Goal: Information Seeking & Learning: Learn about a topic

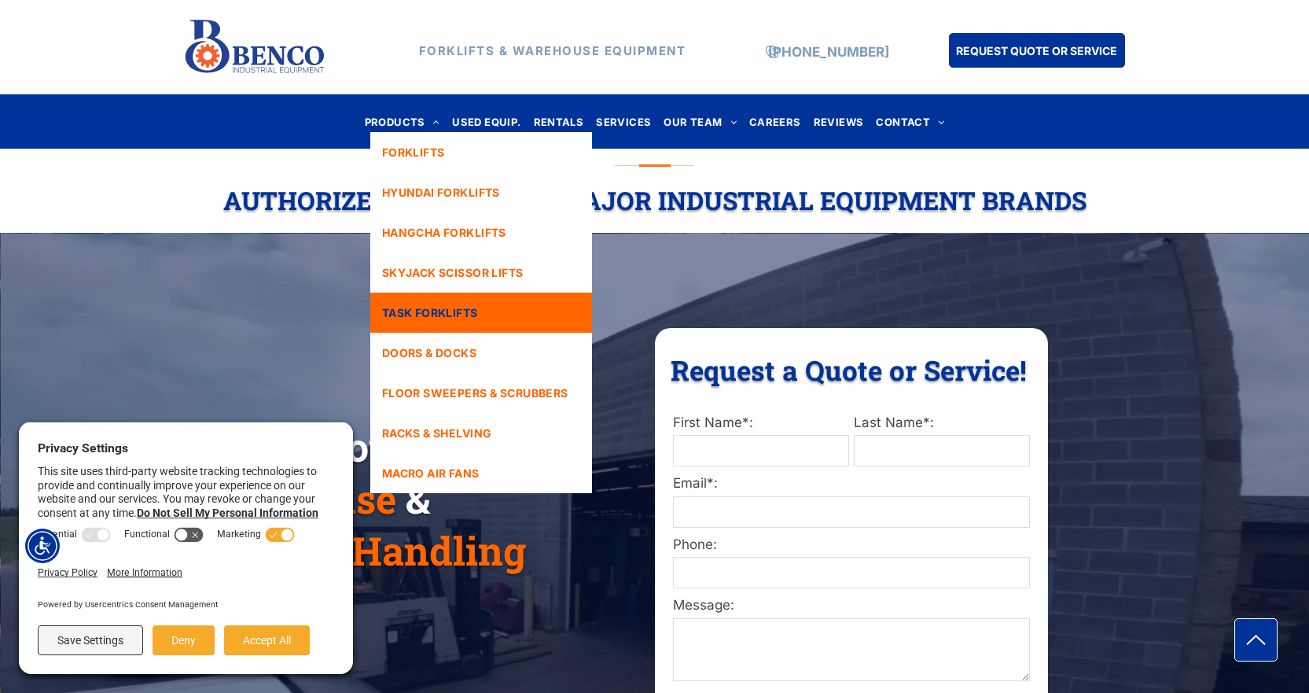
click at [464, 314] on span "TASK FORKLIFTS" at bounding box center [430, 312] width 96 height 17
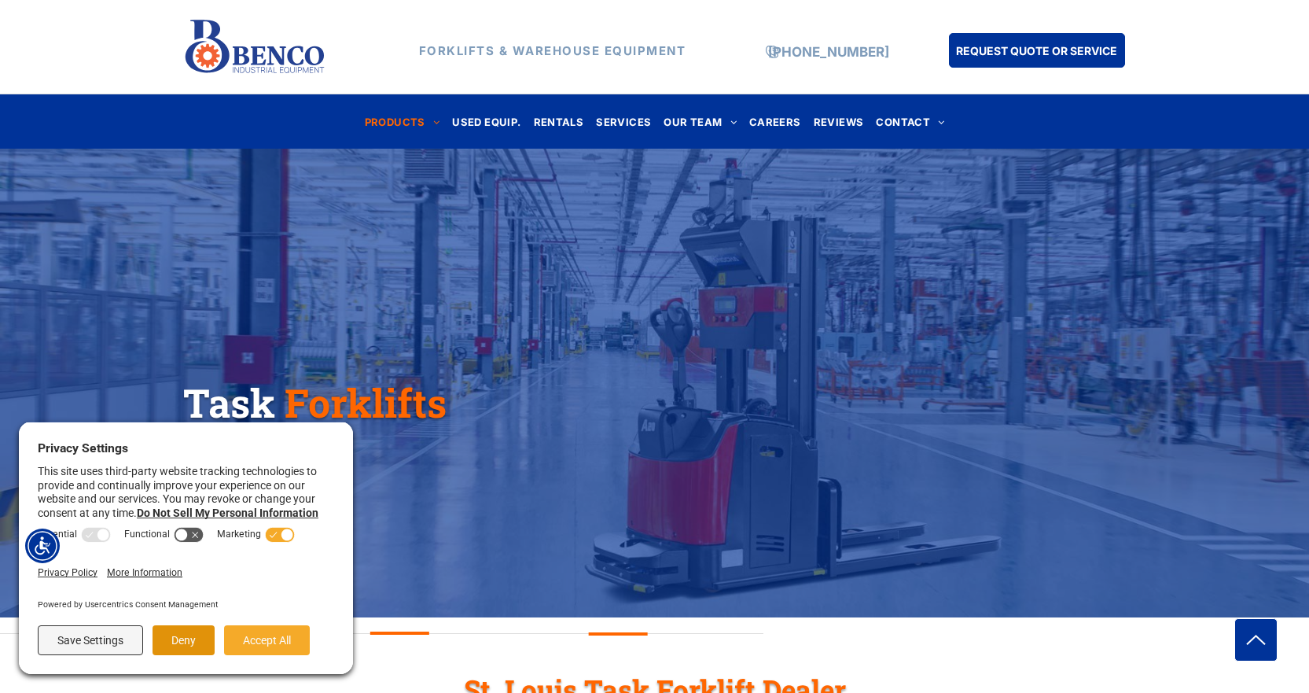
click at [177, 631] on button "Deny" at bounding box center [184, 640] width 62 height 30
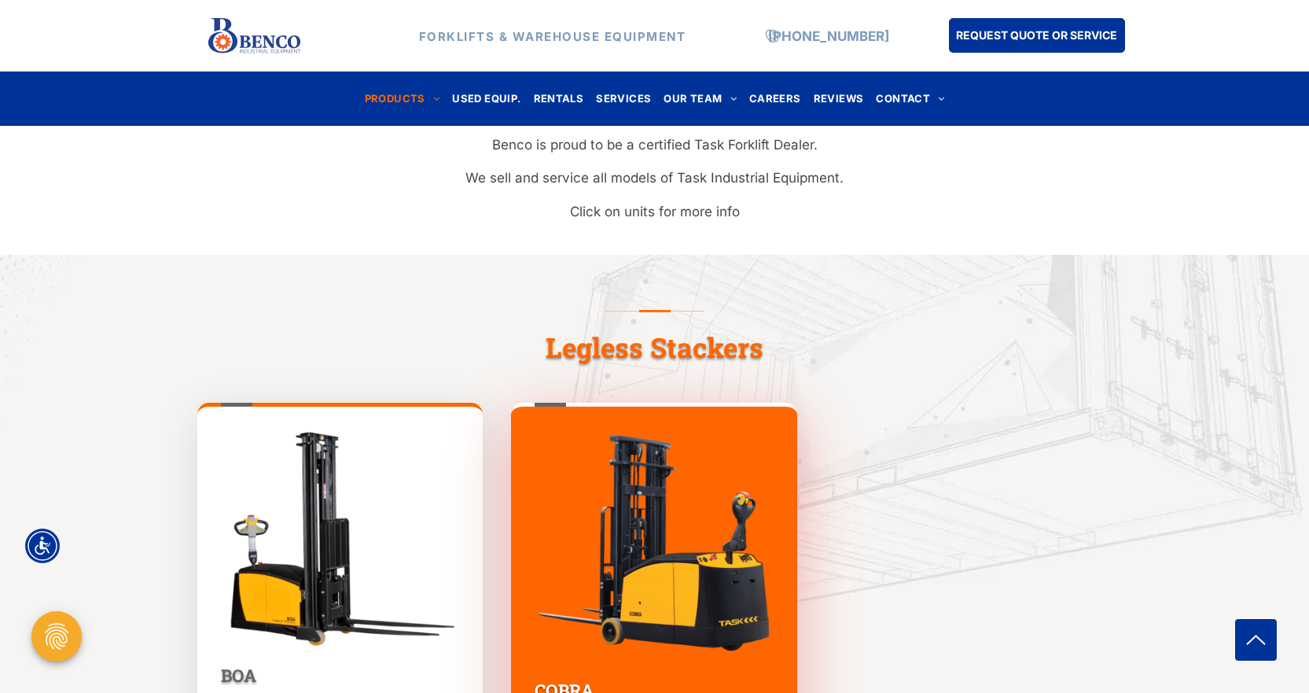
scroll to position [629, 0]
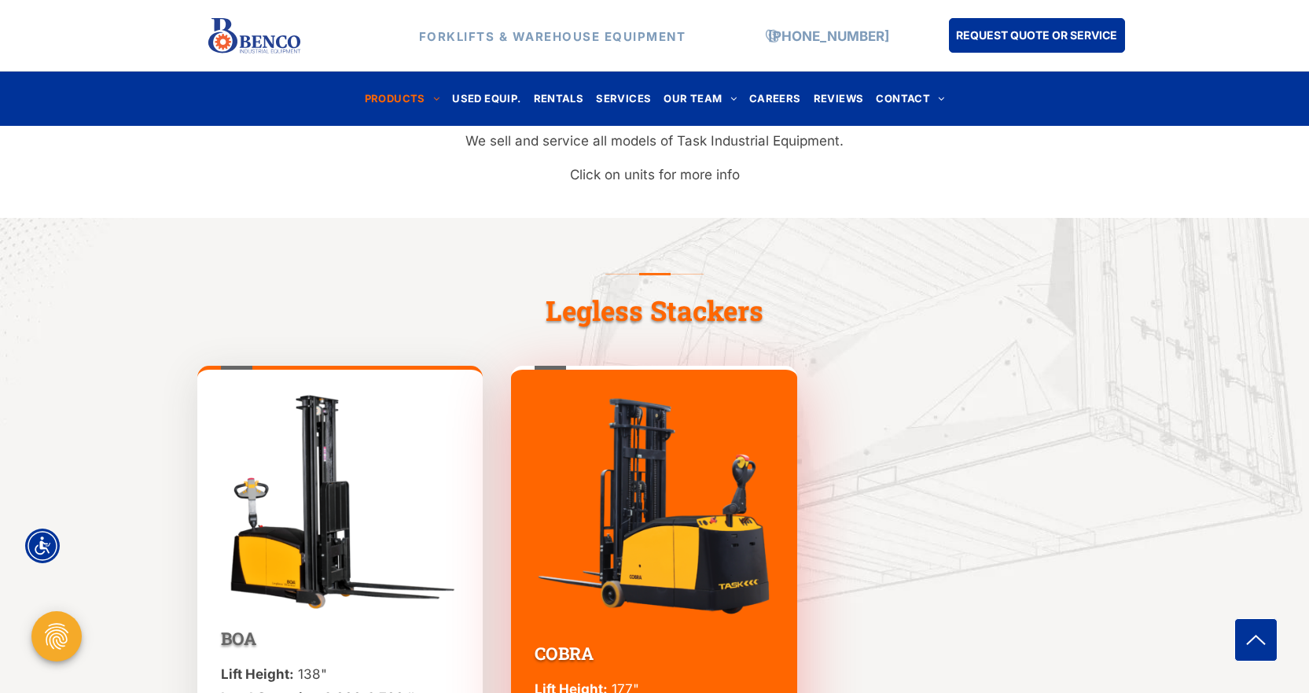
click at [361, 510] on img at bounding box center [340, 500] width 239 height 216
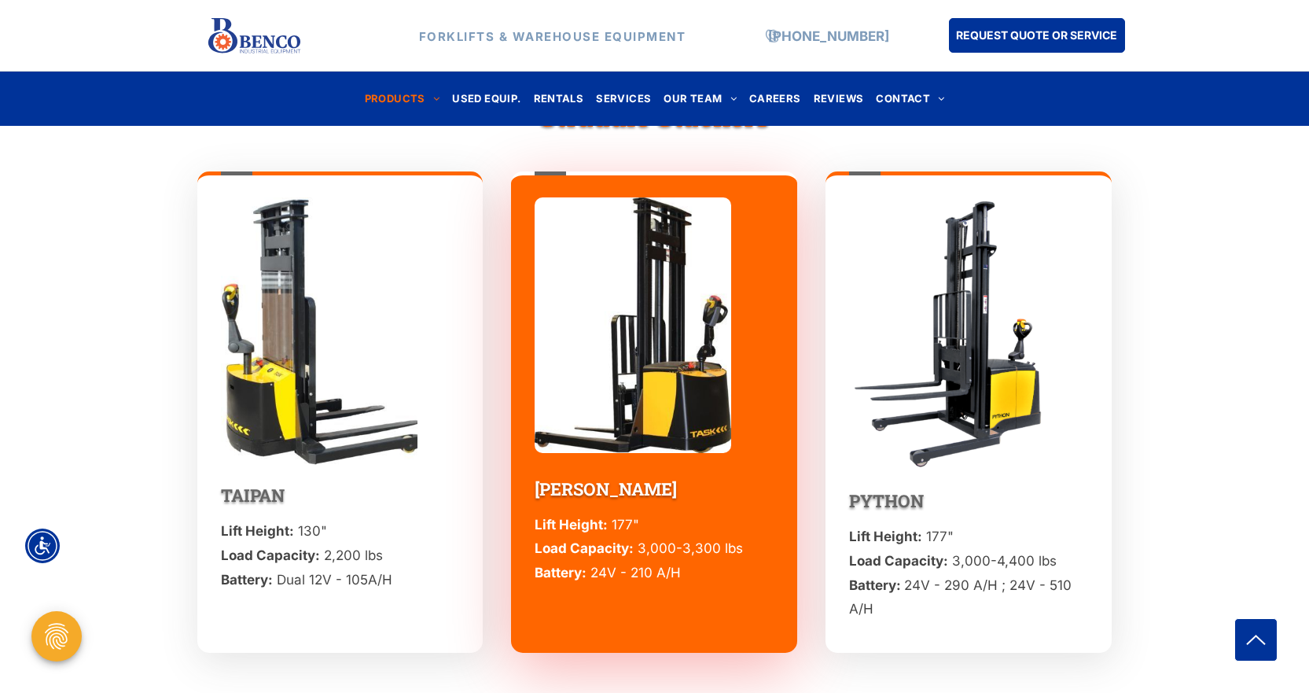
scroll to position [1415, 0]
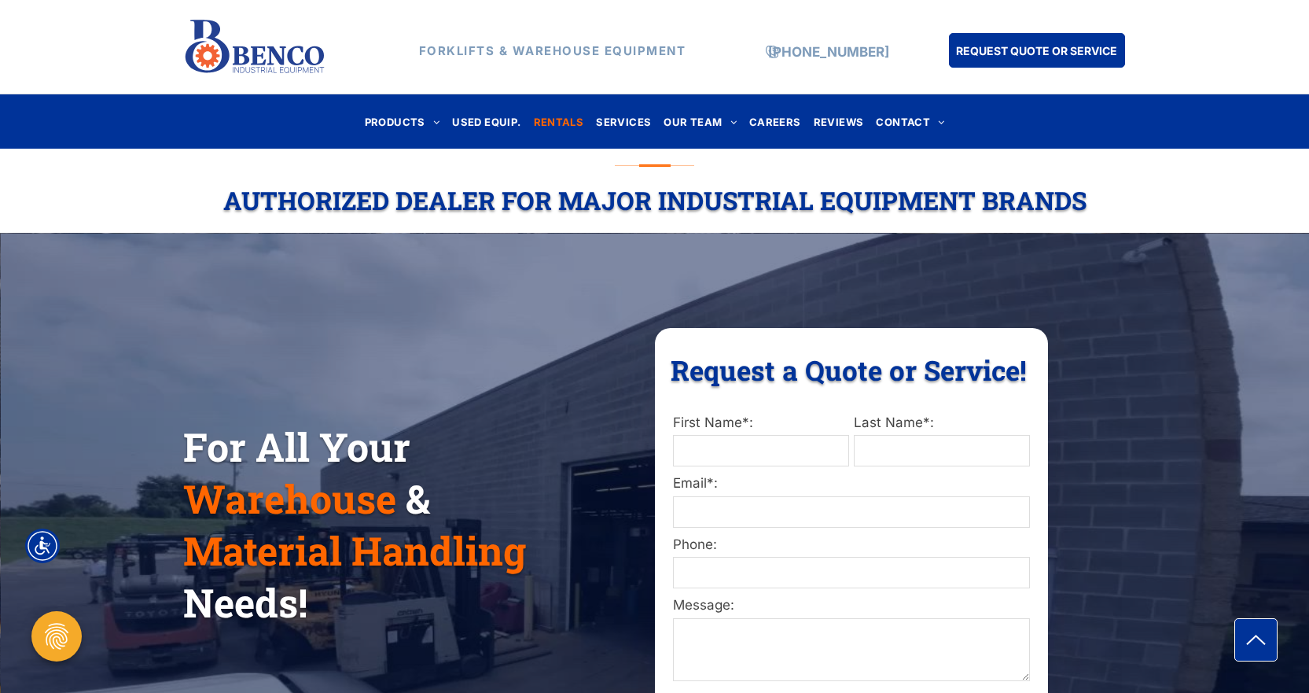
drag, startPoint x: 0, startPoint y: 0, endPoint x: 557, endPoint y: 120, distance: 570.1
click at [557, 120] on span "RENTALS" at bounding box center [559, 121] width 50 height 21
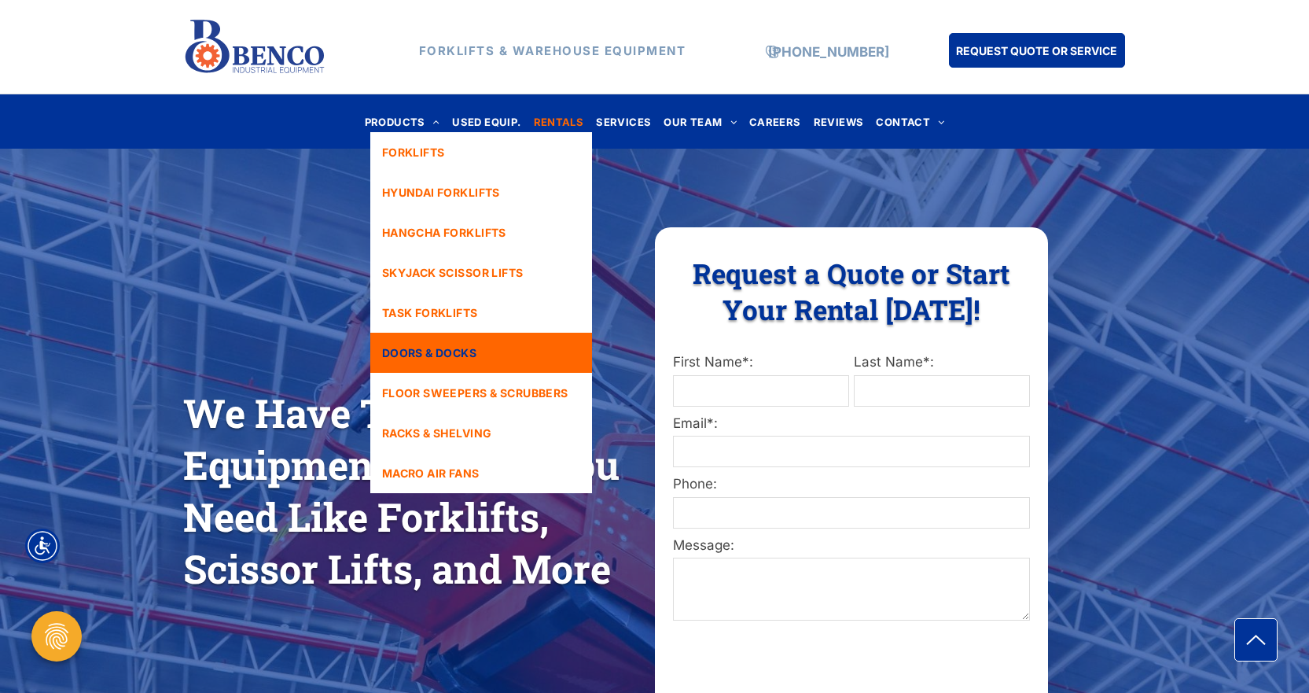
click at [417, 350] on span "DOORS & DOCKS" at bounding box center [429, 352] width 94 height 17
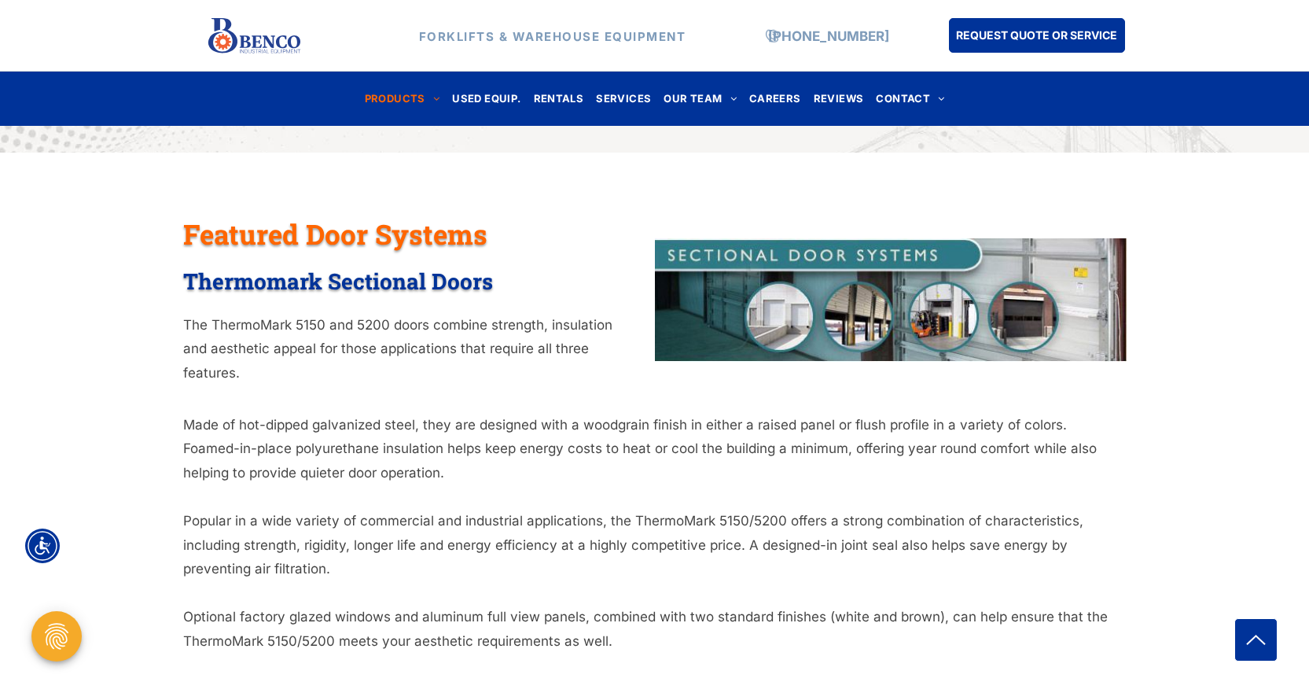
scroll to position [767, 0]
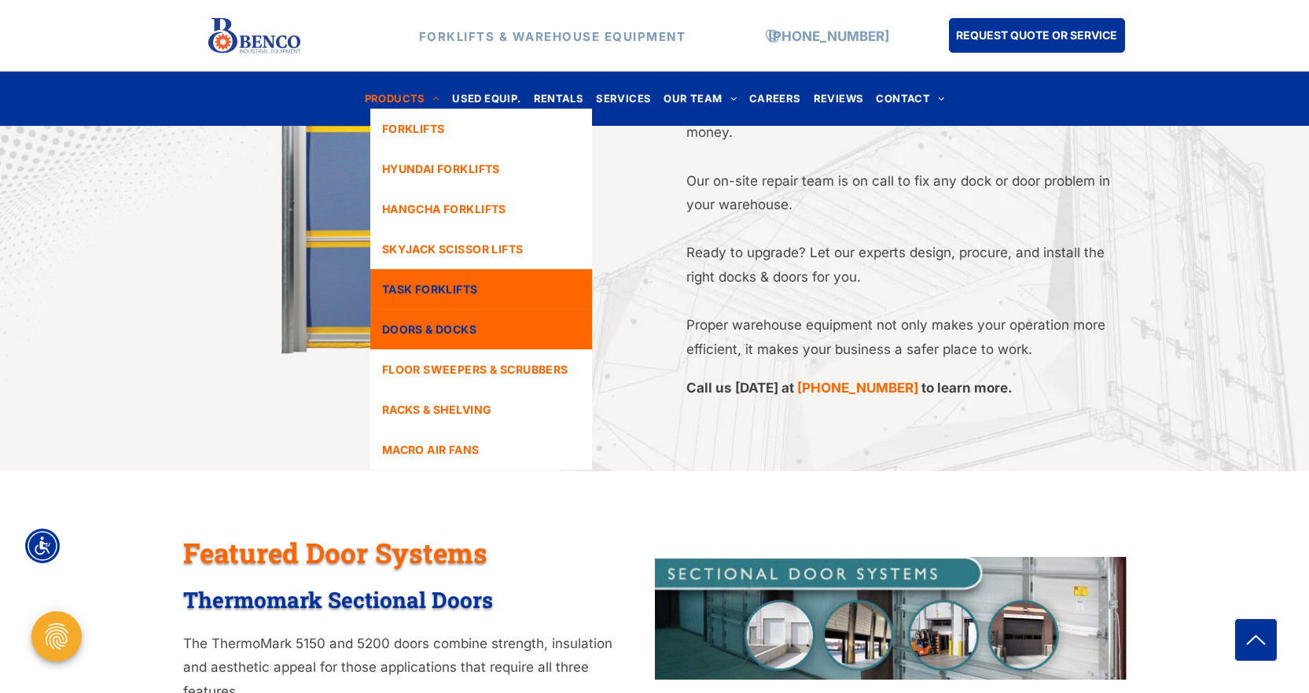
click at [410, 283] on span "TASK FORKLIFTS" at bounding box center [430, 289] width 96 height 17
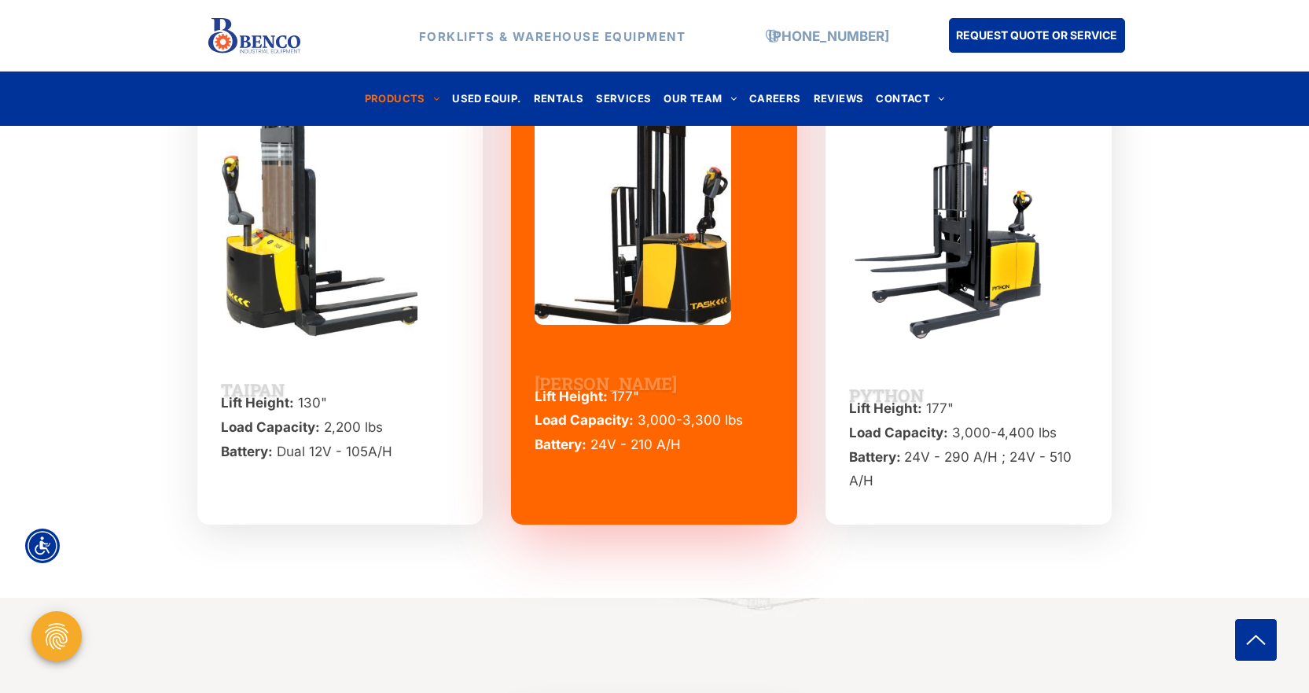
scroll to position [1572, 0]
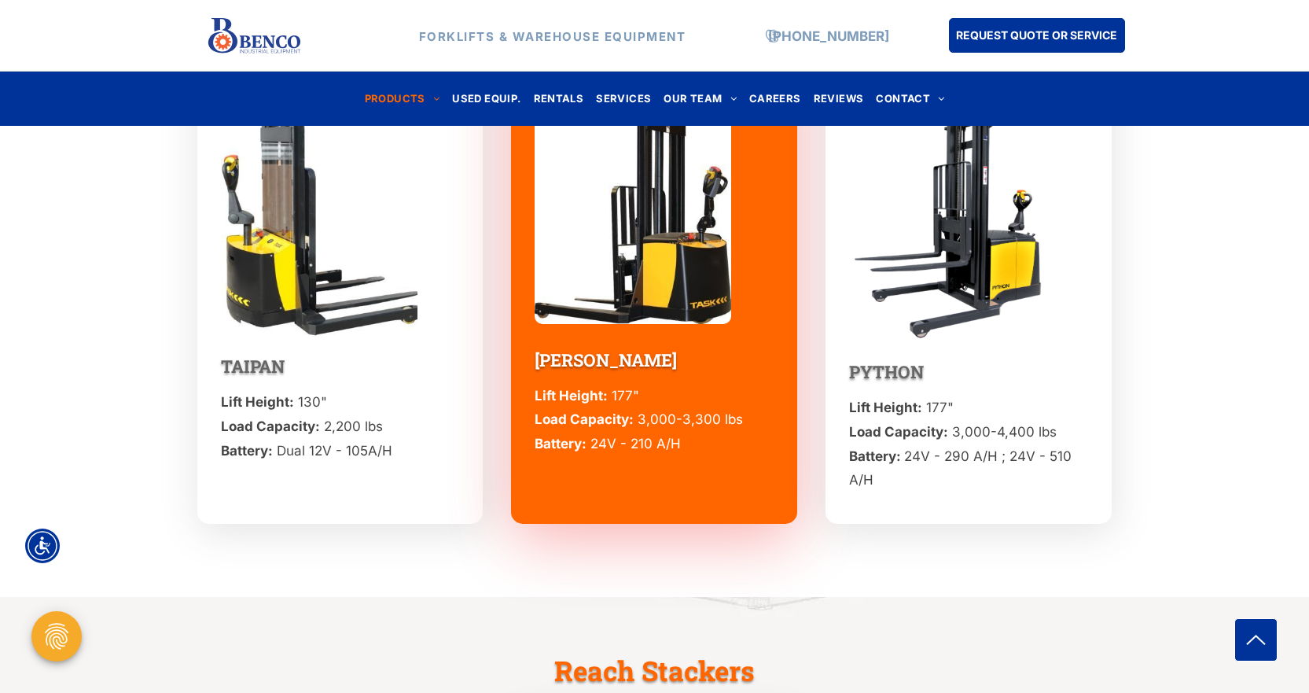
click at [1149, 323] on div "TAIPAN Lift Height: 130" Load Capacity: 2,200 lbs Battery: Dual 12V - 105A/H CO…" at bounding box center [654, 304] width 1309 height 583
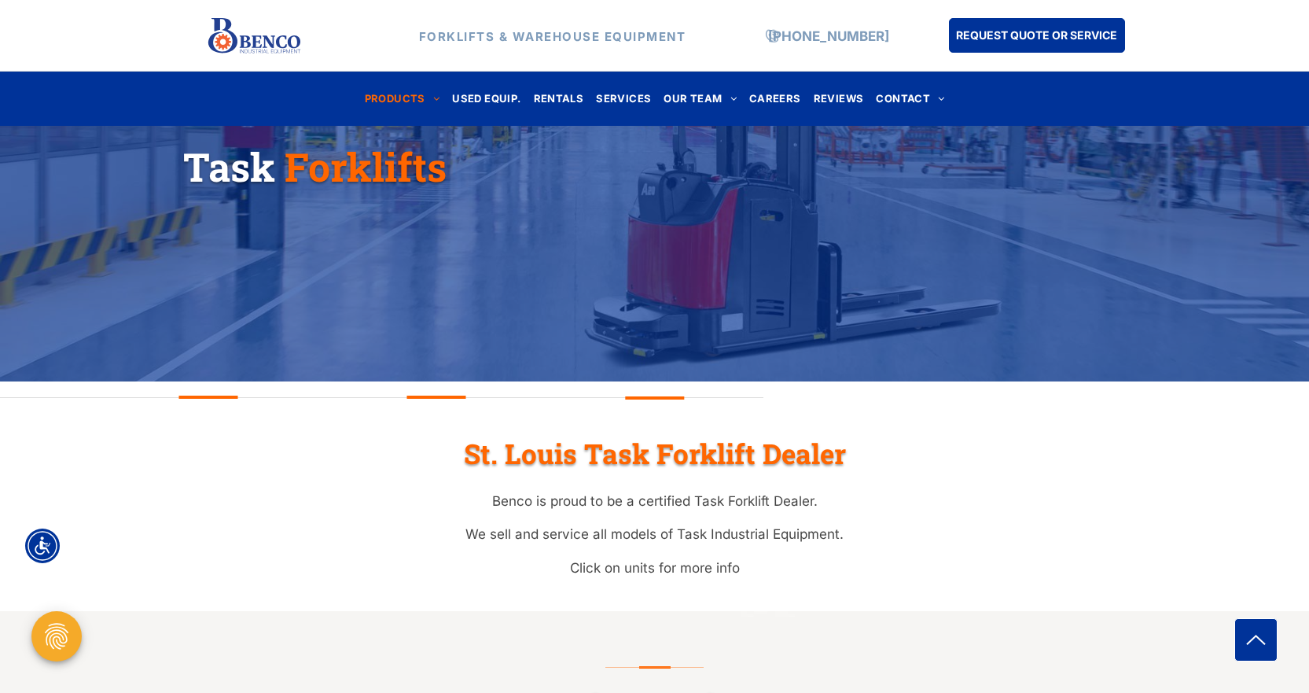
scroll to position [0, 0]
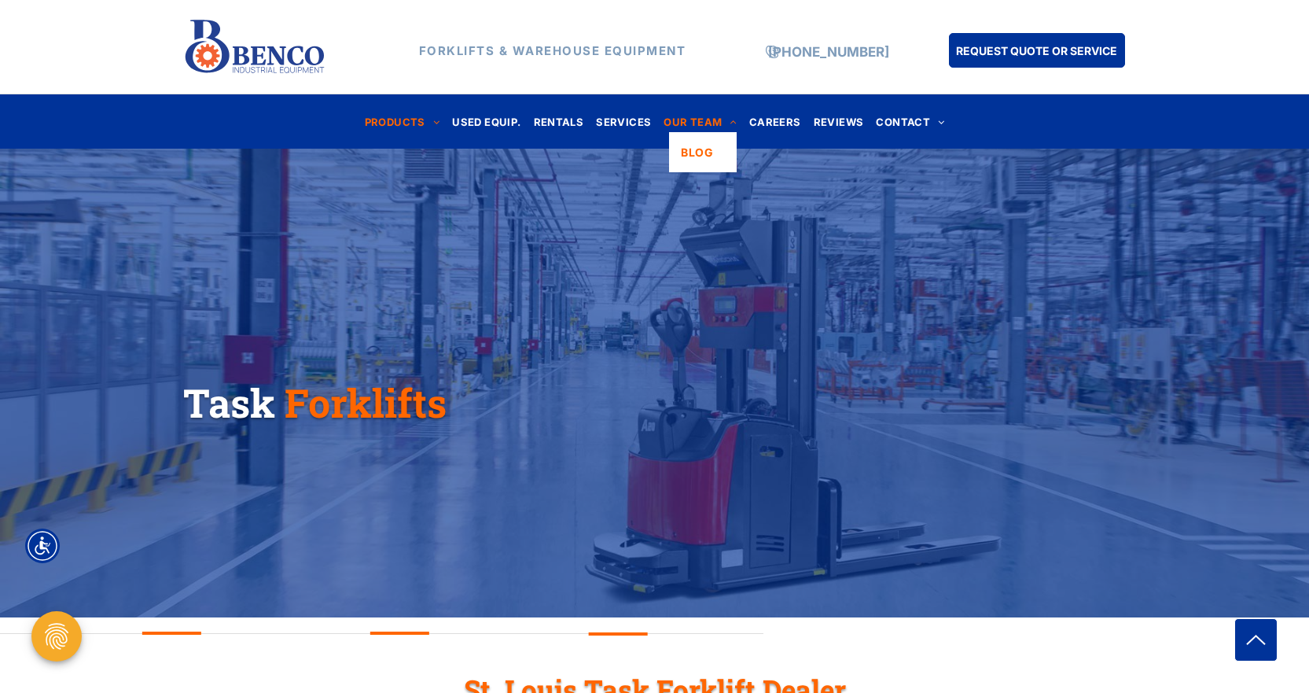
click at [709, 119] on span "OUR TEAM" at bounding box center [700, 121] width 73 height 21
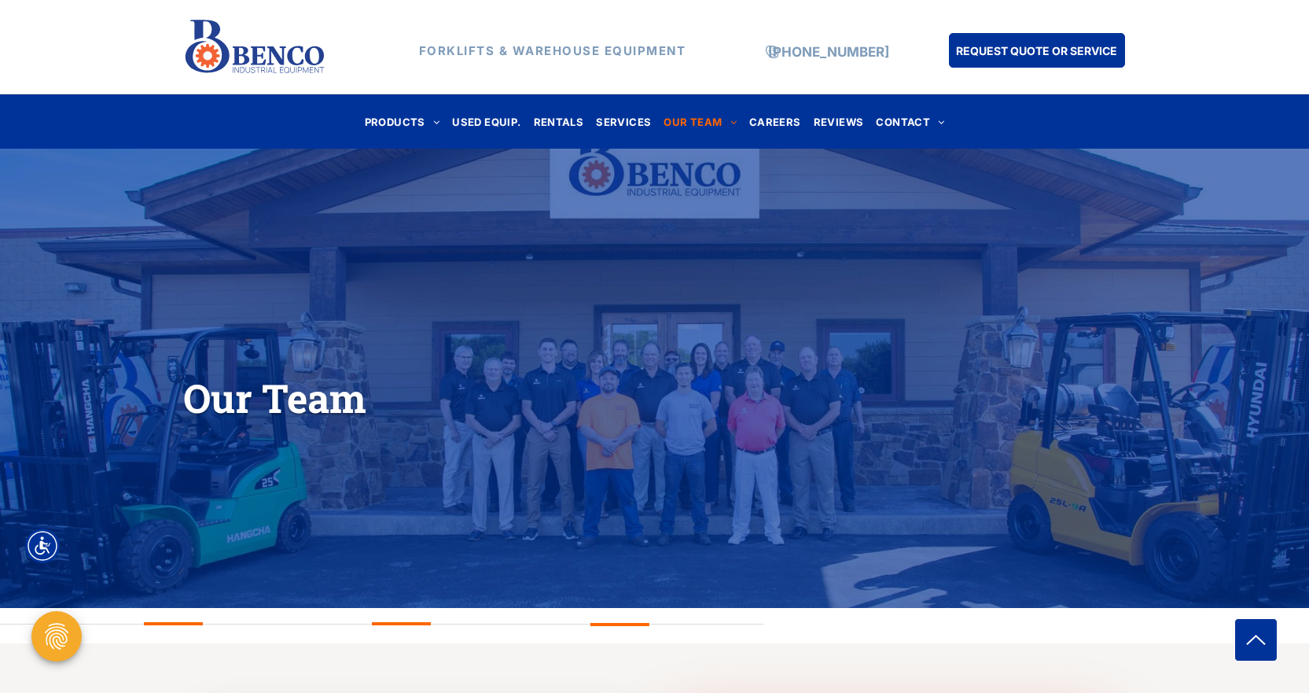
click at [384, 21] on div "FORKLIFTS & WAREHOUSE EQUIPMENT" at bounding box center [536, 47] width 393 height 68
click at [495, 125] on span "USED EQUIP." at bounding box center [486, 121] width 68 height 21
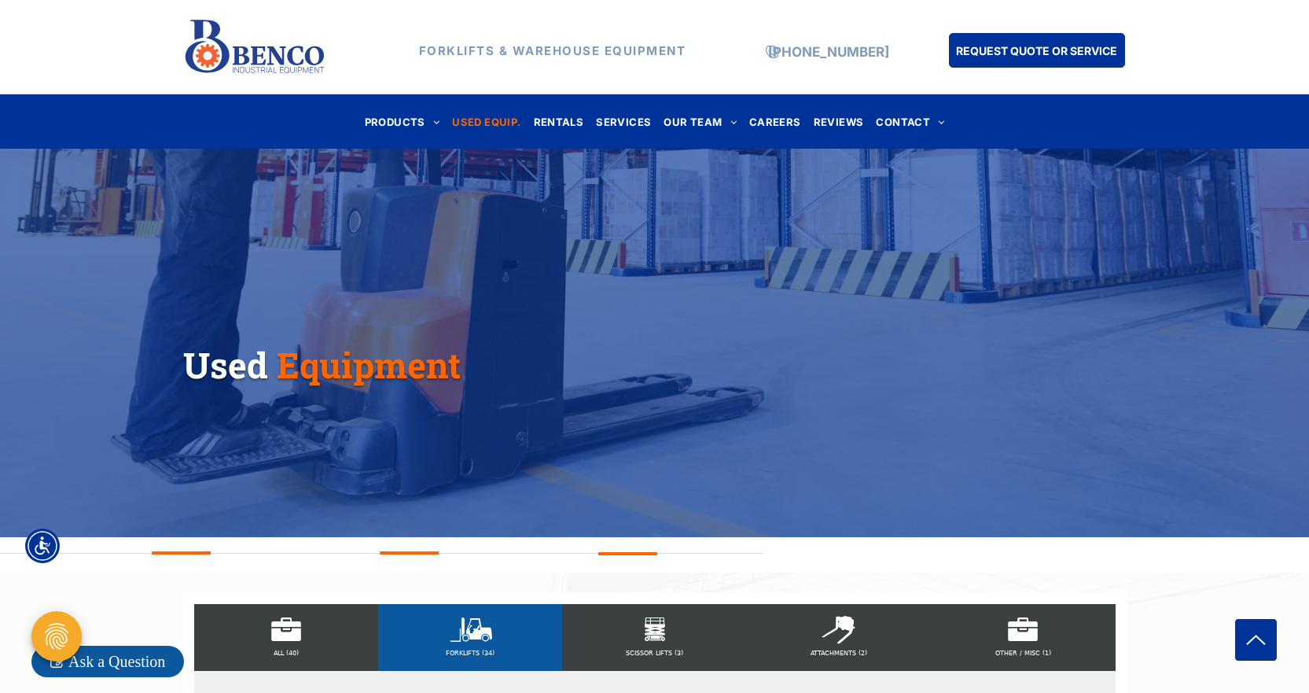
scroll to position [79, 0]
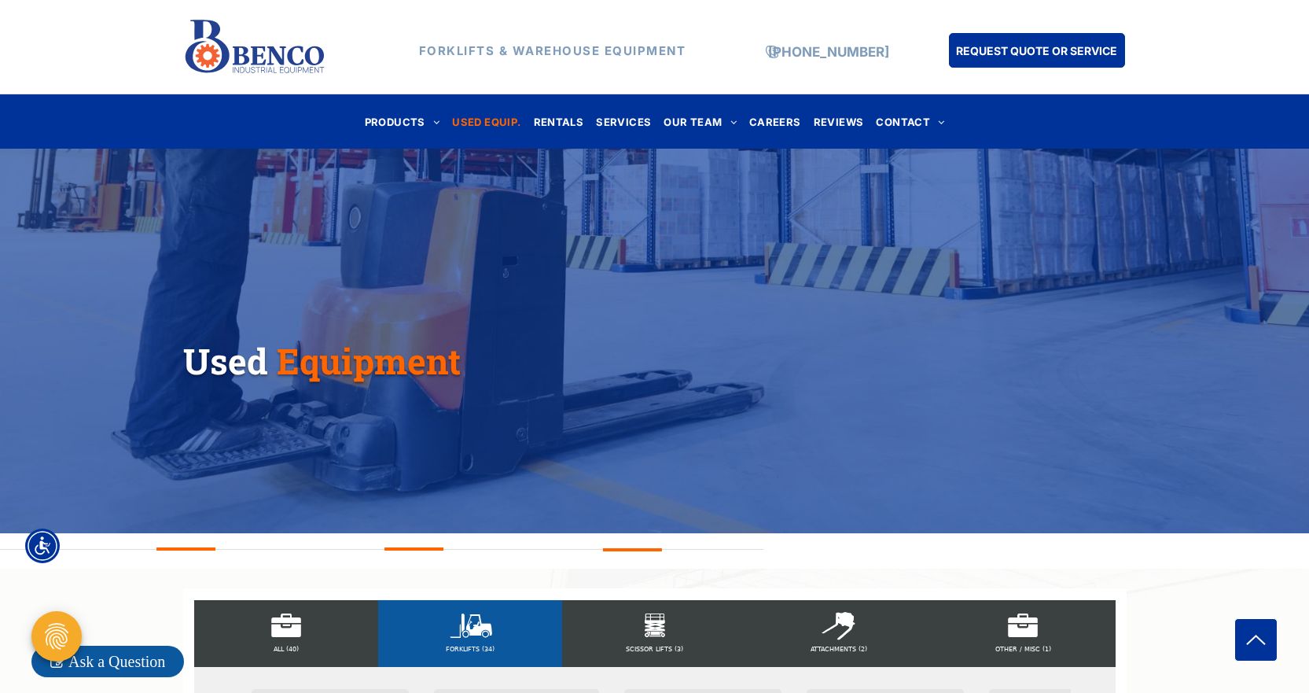
click at [111, 31] on div "FORKLIFTS & WAREHOUSE EQUIPMENT (888) 946-8236 REQUEST QUOTE OR SERVICE" at bounding box center [654, 47] width 1309 height 94
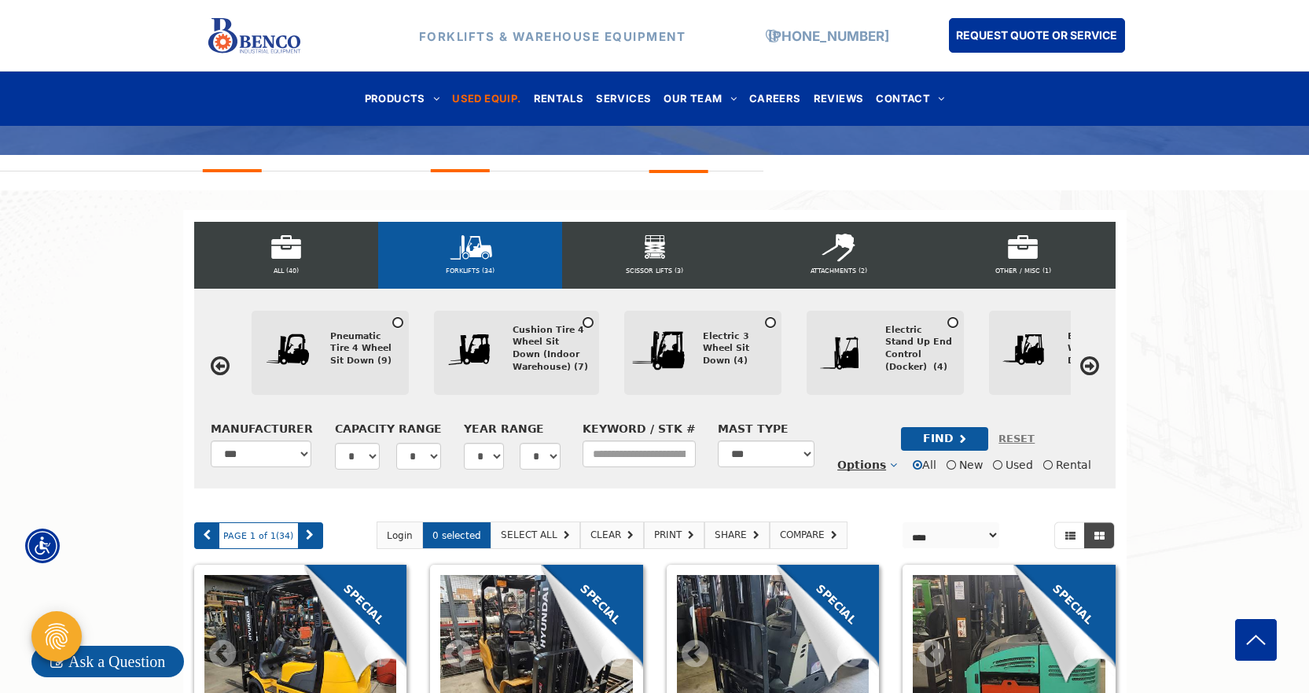
scroll to position [472, 0]
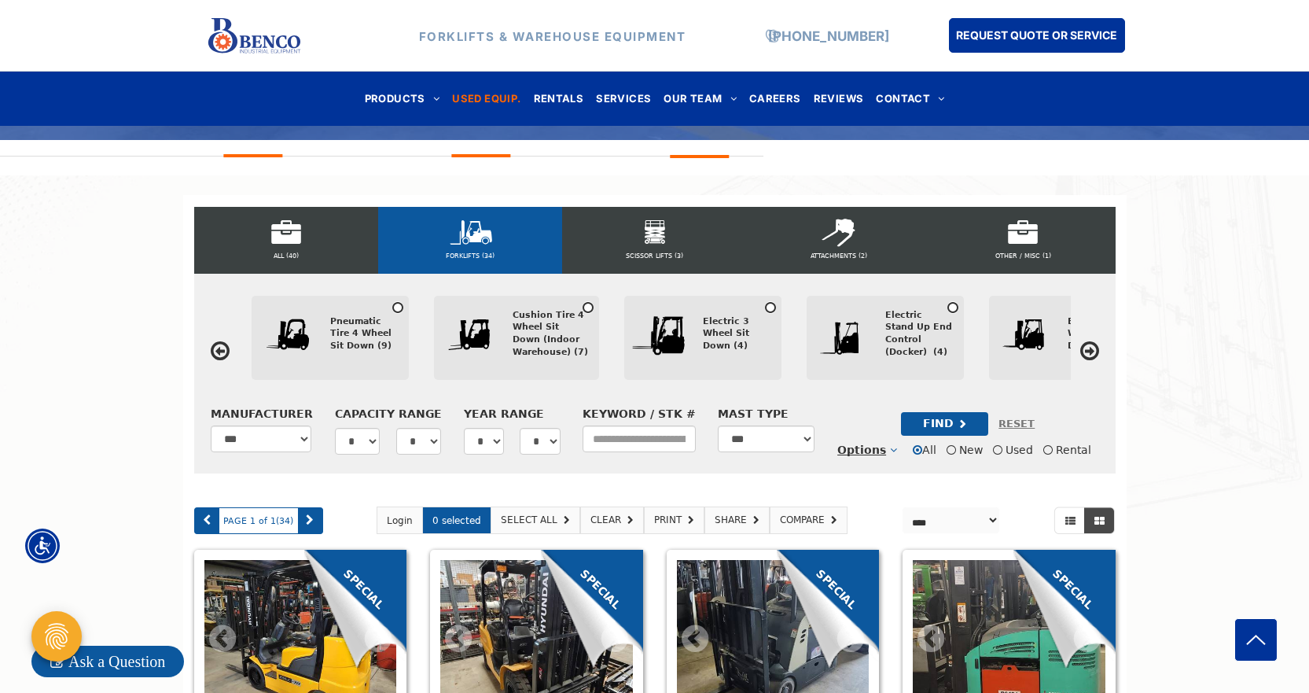
click at [1088, 353] on icon at bounding box center [1089, 351] width 19 height 22
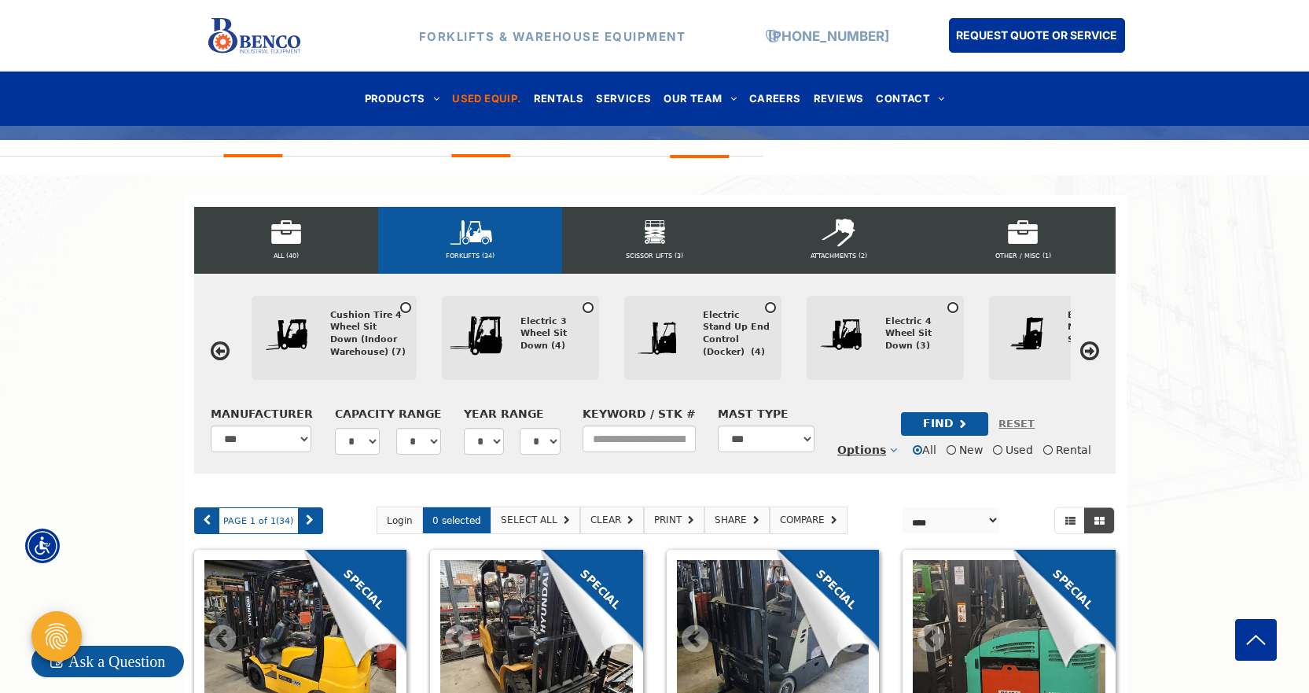
click at [1088, 353] on icon at bounding box center [1089, 351] width 19 height 22
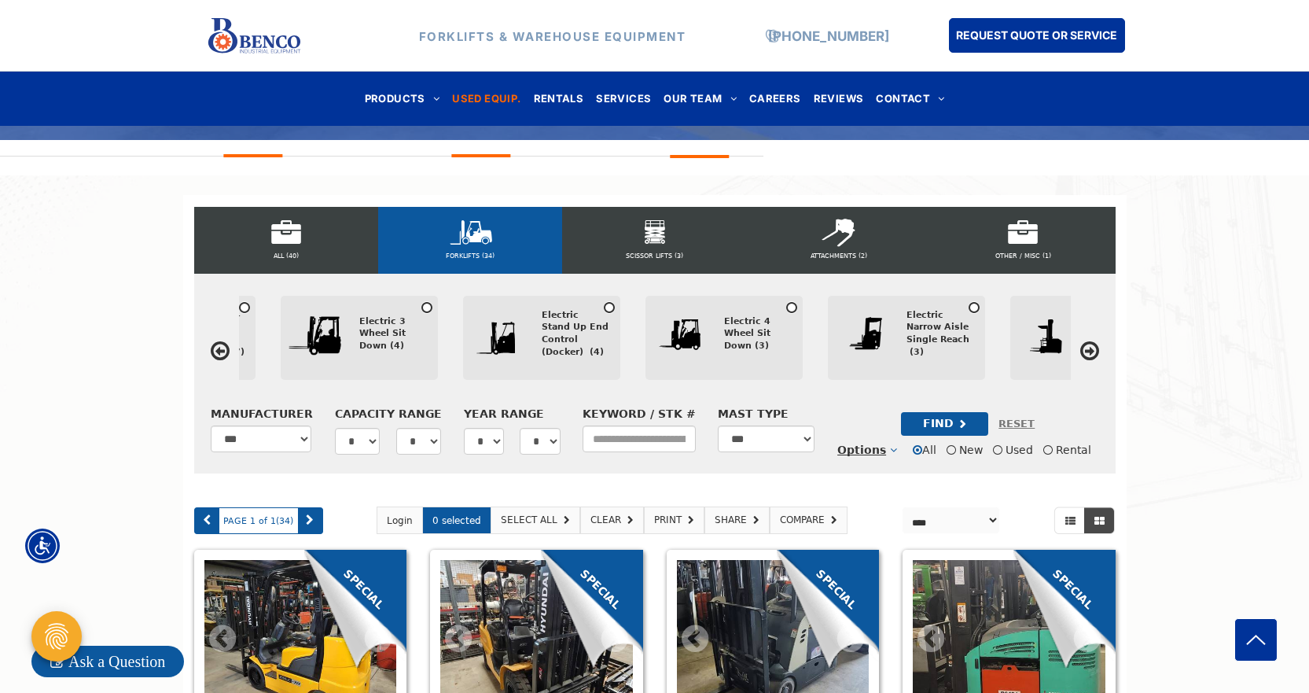
scroll to position [0, 372]
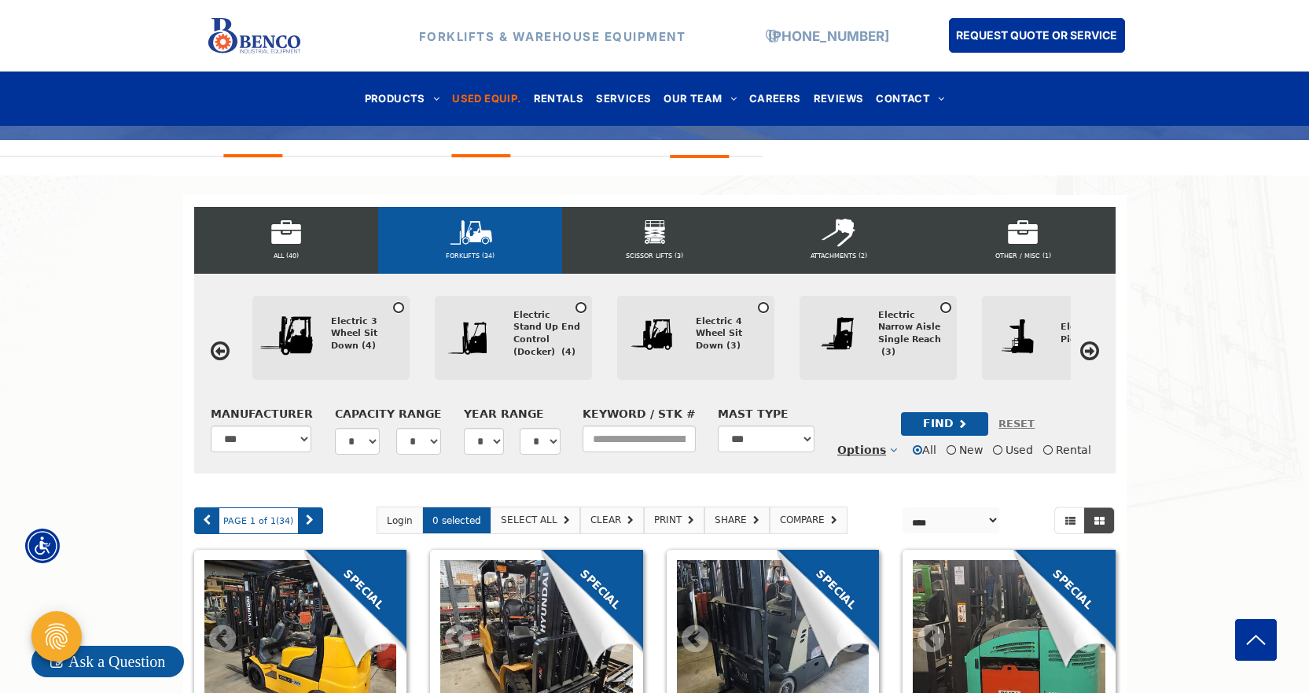
click at [1088, 353] on icon at bounding box center [1089, 351] width 19 height 22
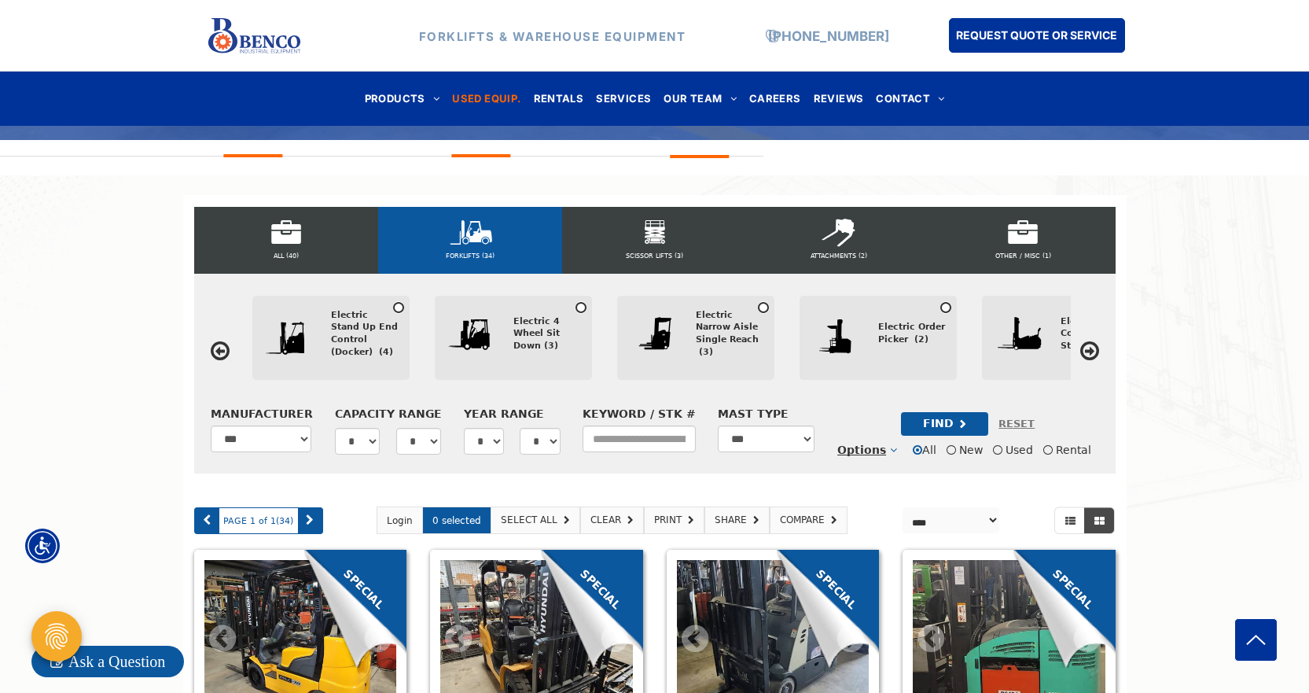
click at [1088, 353] on icon at bounding box center [1089, 351] width 19 height 22
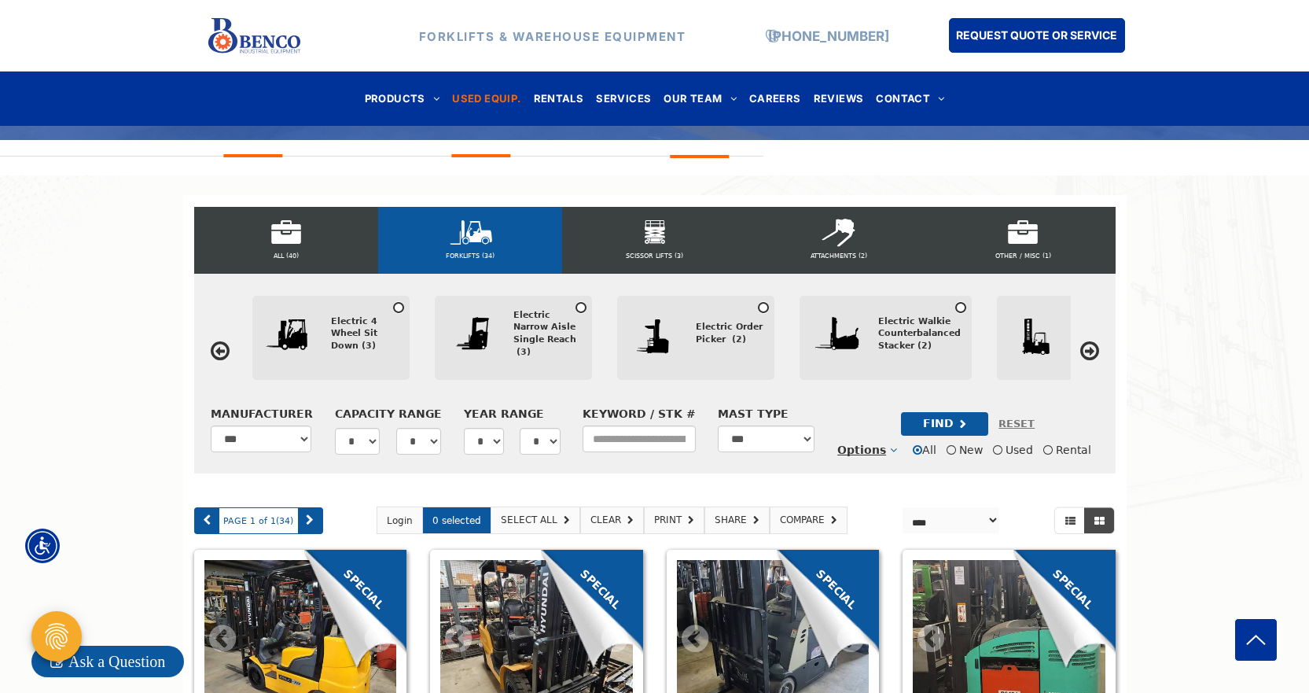
click at [1088, 353] on icon at bounding box center [1089, 351] width 19 height 22
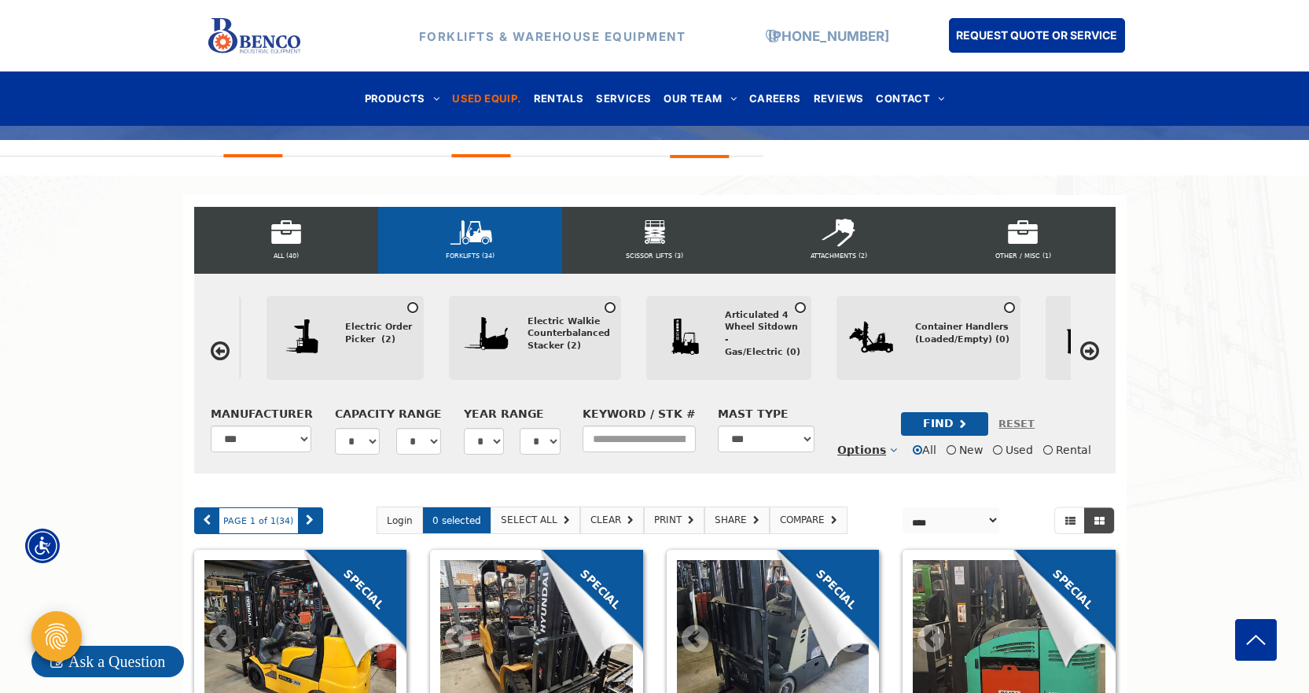
scroll to position [0, 1101]
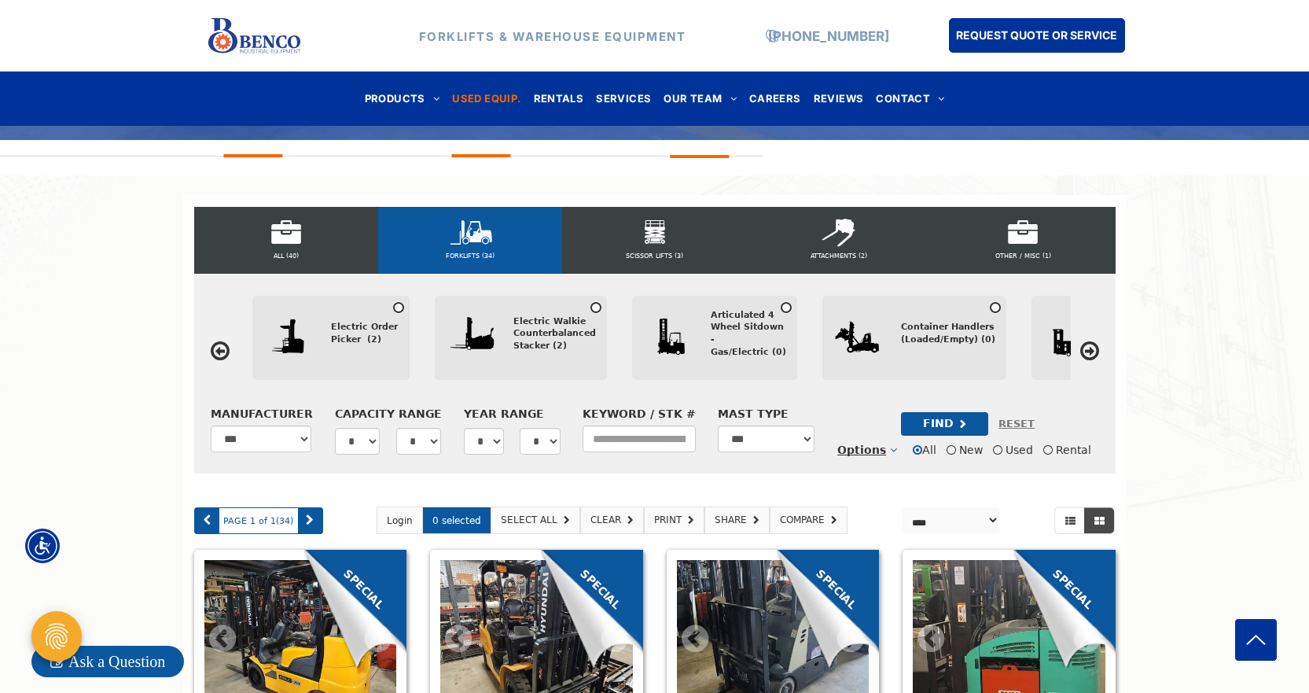
click at [1088, 353] on icon at bounding box center [1089, 351] width 19 height 22
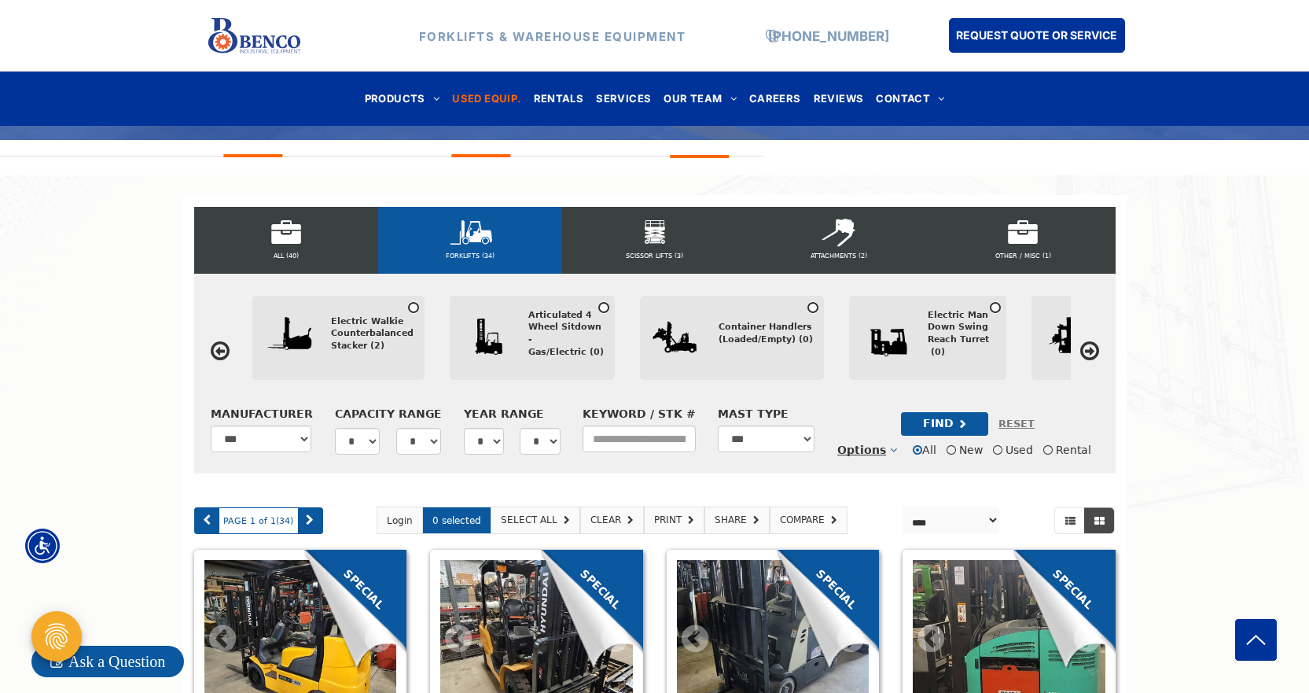
click at [1088, 353] on icon at bounding box center [1089, 351] width 19 height 22
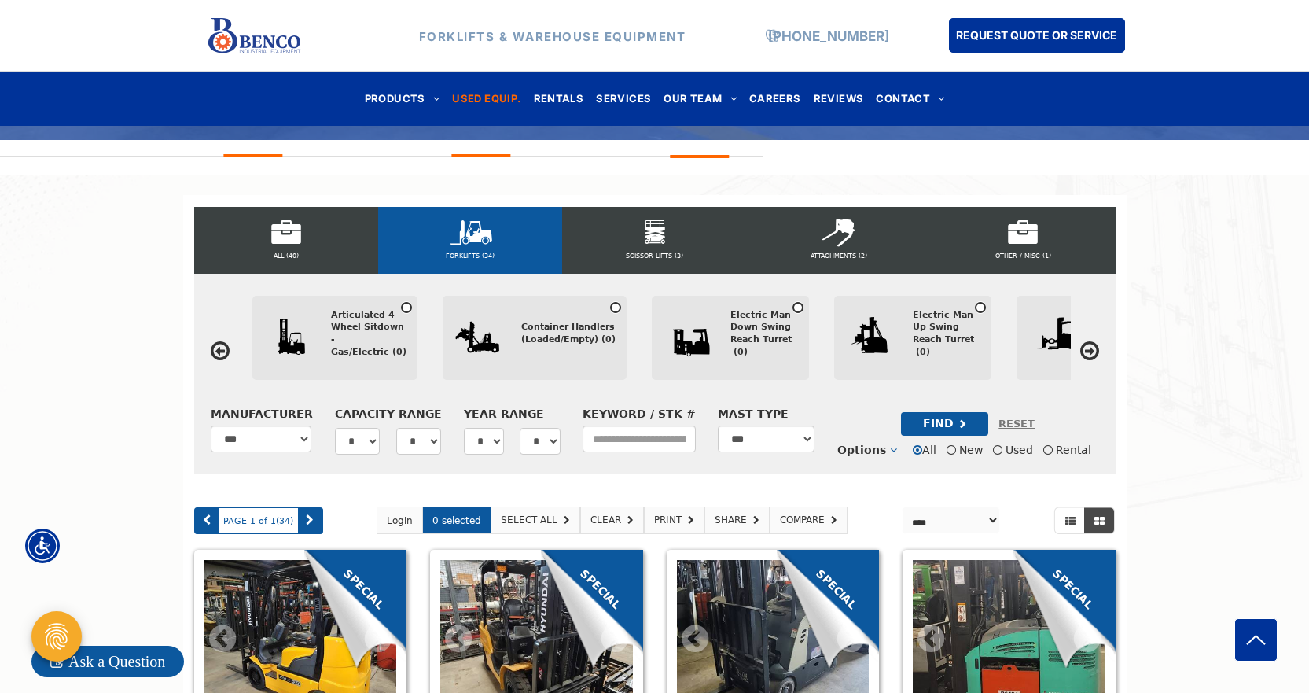
click at [1088, 353] on icon at bounding box center [1089, 351] width 19 height 22
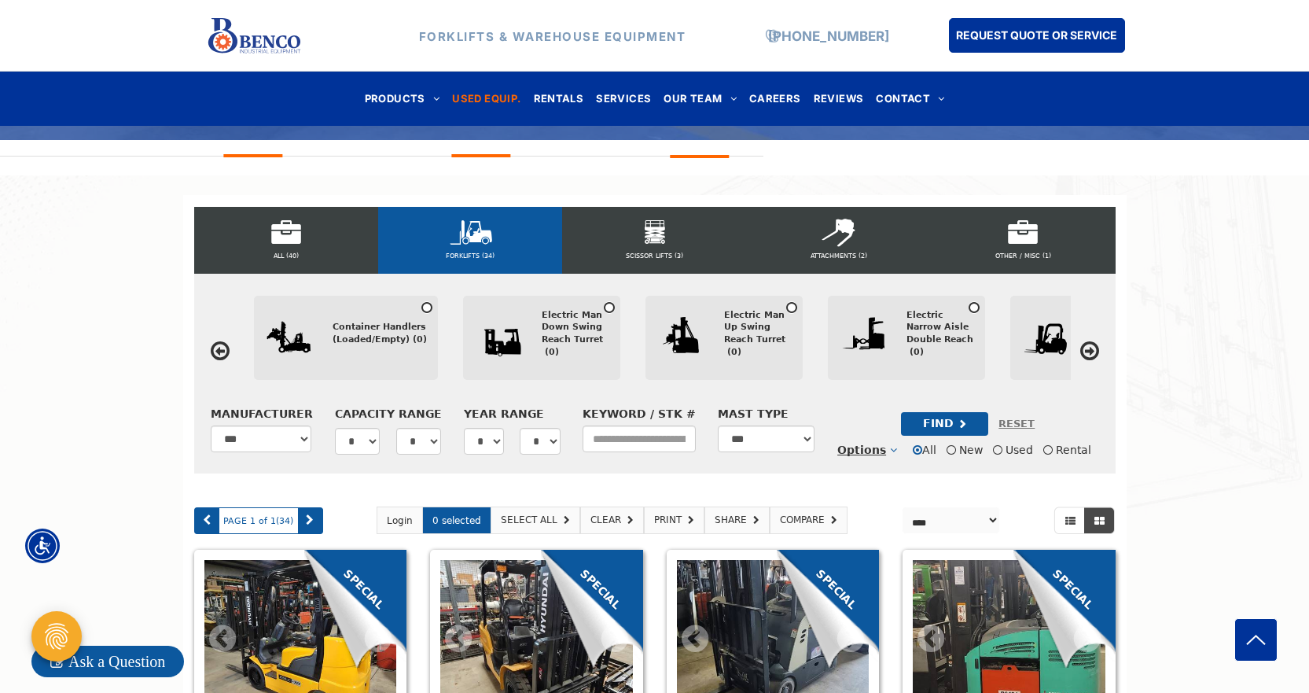
click at [1088, 353] on icon at bounding box center [1089, 351] width 19 height 22
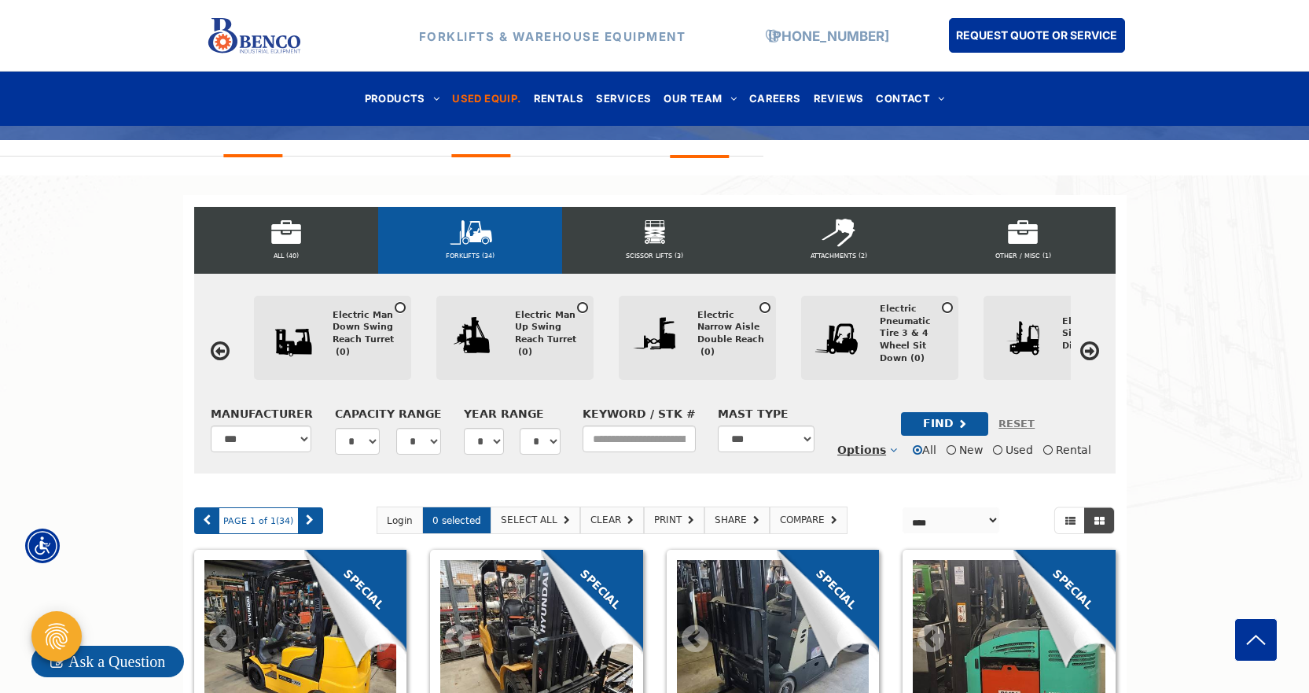
click at [1088, 353] on icon at bounding box center [1089, 351] width 19 height 22
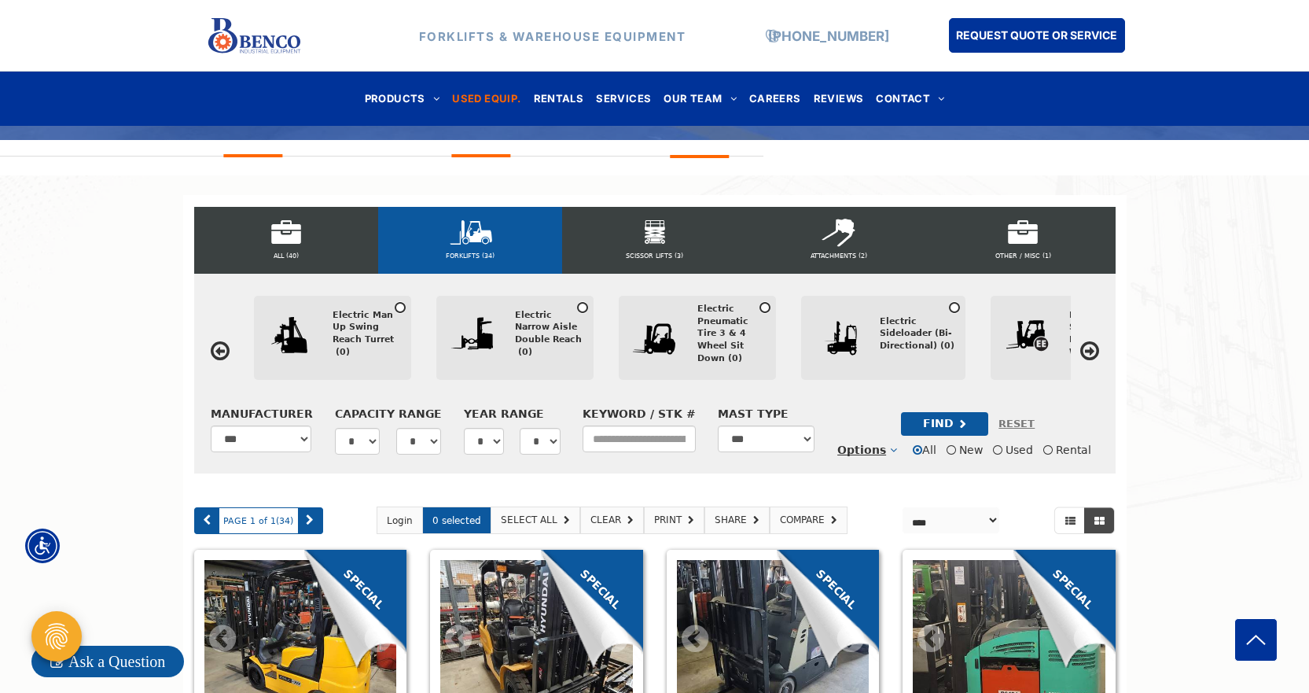
click at [1088, 353] on icon at bounding box center [1089, 351] width 19 height 22
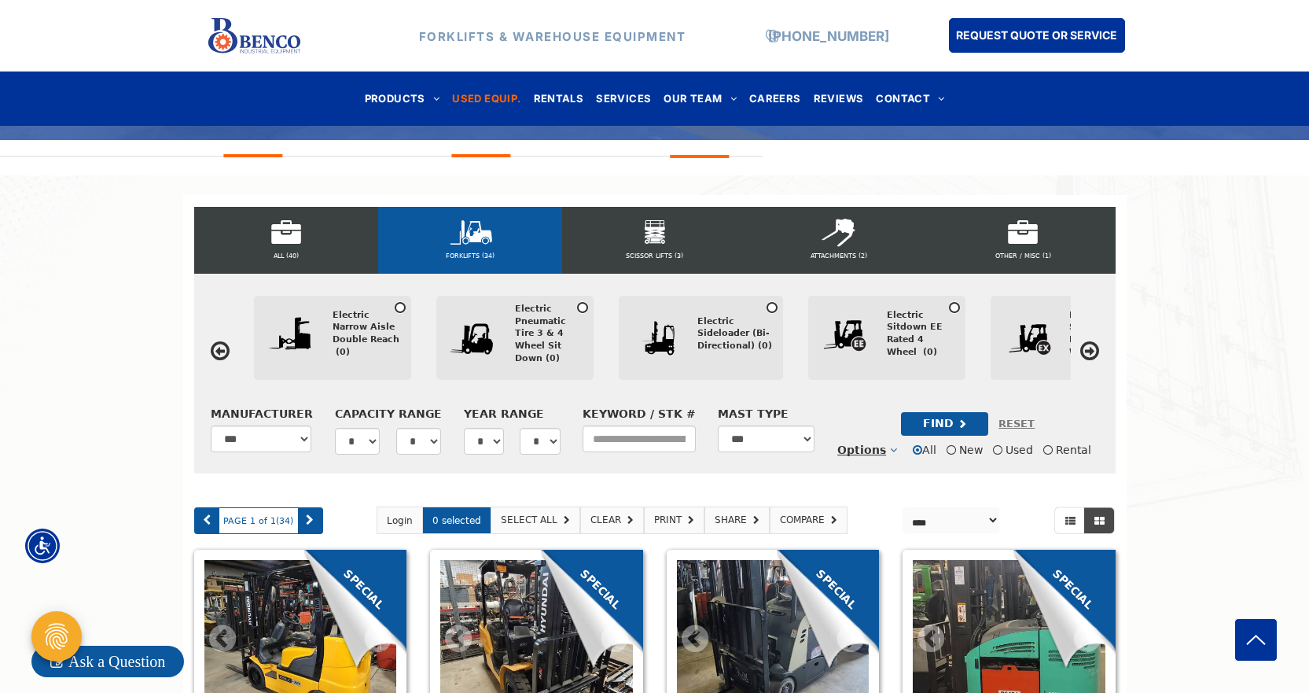
click at [1088, 353] on icon at bounding box center [1089, 351] width 19 height 22
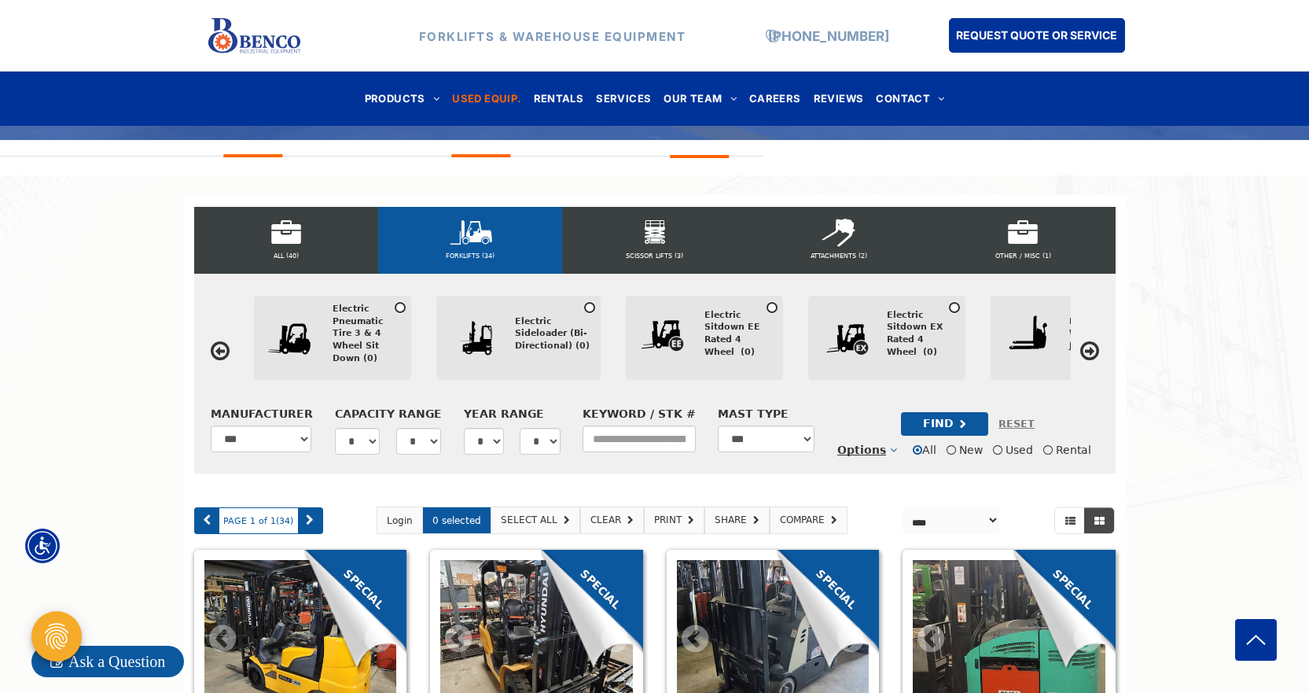
click at [1088, 353] on icon at bounding box center [1089, 351] width 19 height 22
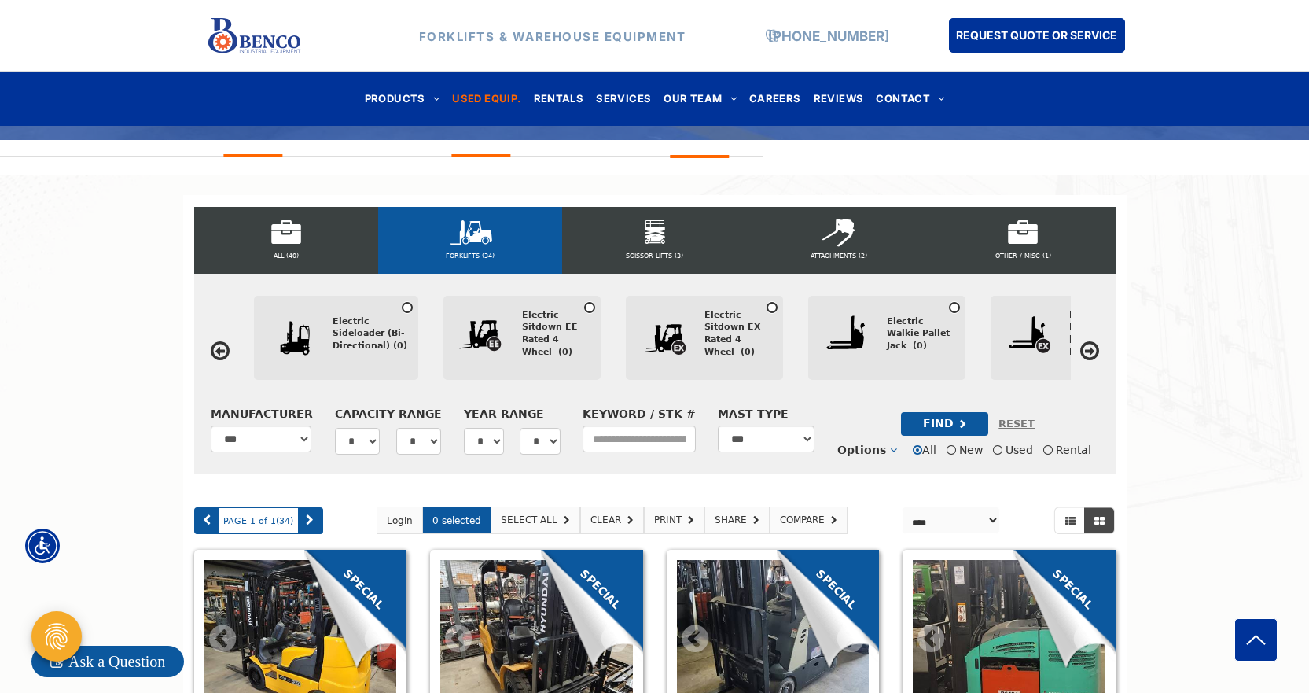
click at [908, 328] on div "Electric Walkie Pallet Jack (0)" at bounding box center [921, 333] width 68 height 37
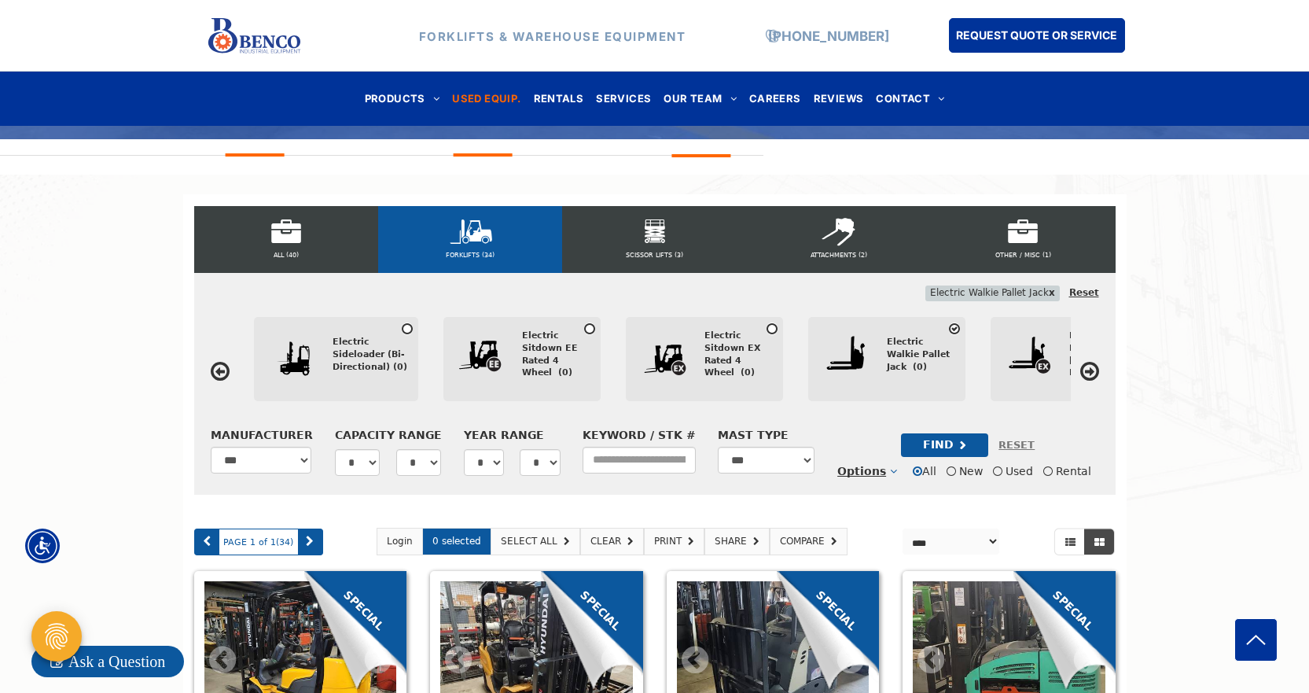
scroll to position [472, 0]
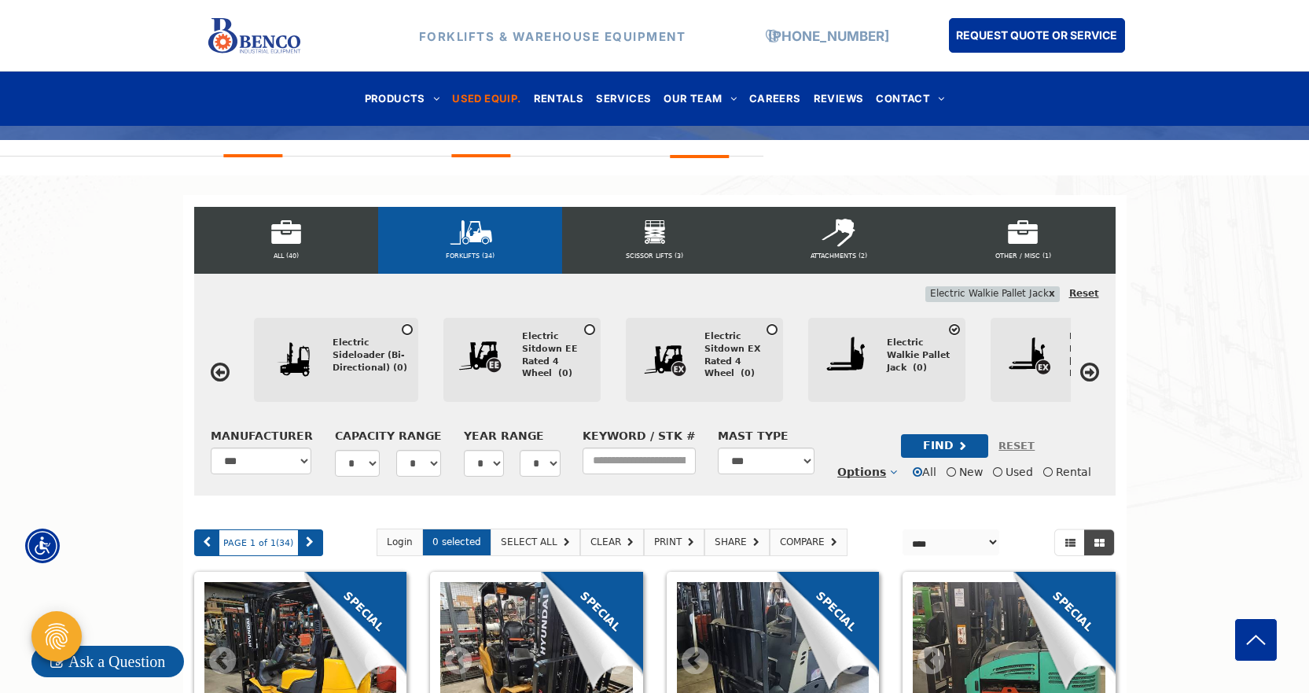
click at [887, 362] on div "Electric Walkie Pallet Jack (0)" at bounding box center [921, 354] width 68 height 37
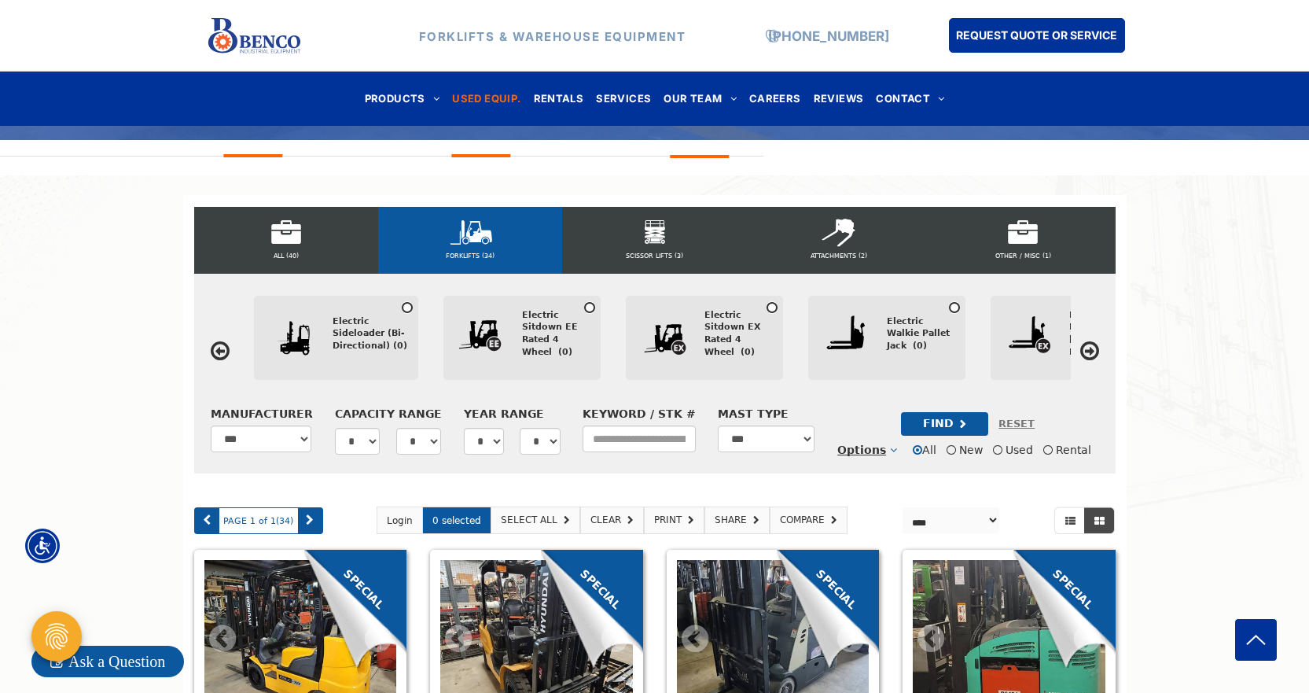
click at [895, 344] on div "Electric Walkie Pallet Jack (0)" at bounding box center [921, 333] width 68 height 37
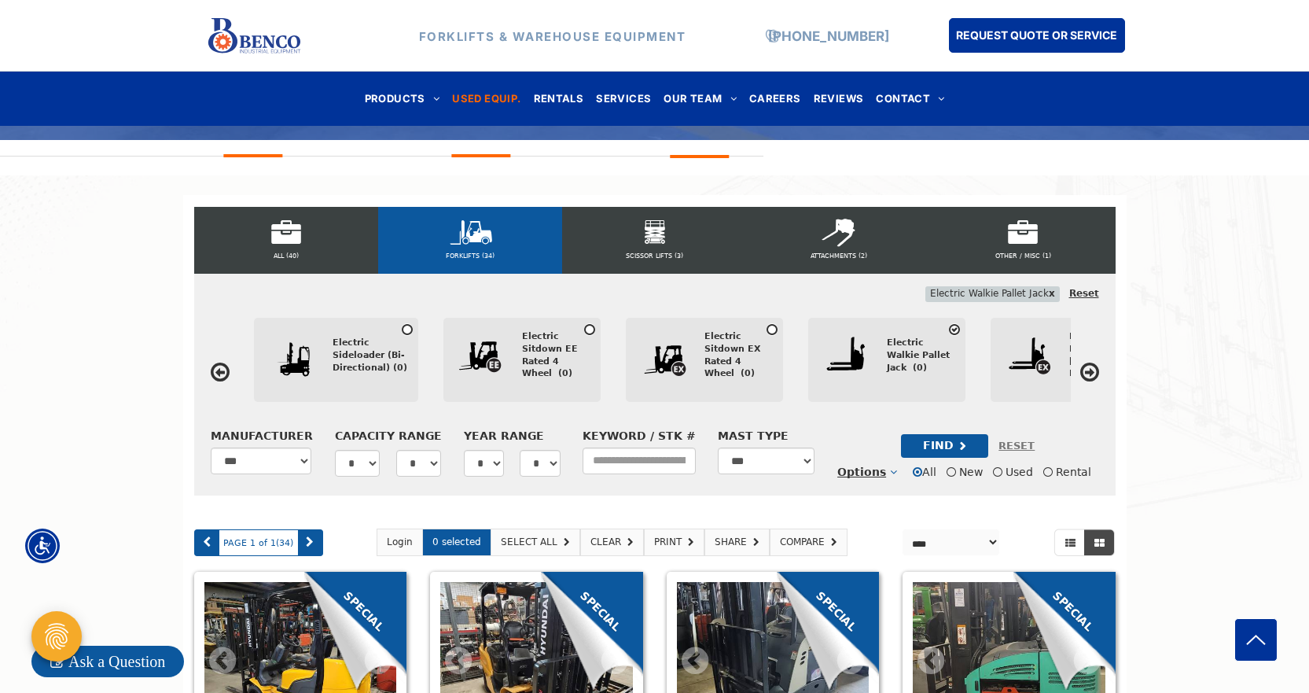
click at [897, 356] on div "Electric Walkie Pallet Jack (0)" at bounding box center [921, 354] width 68 height 37
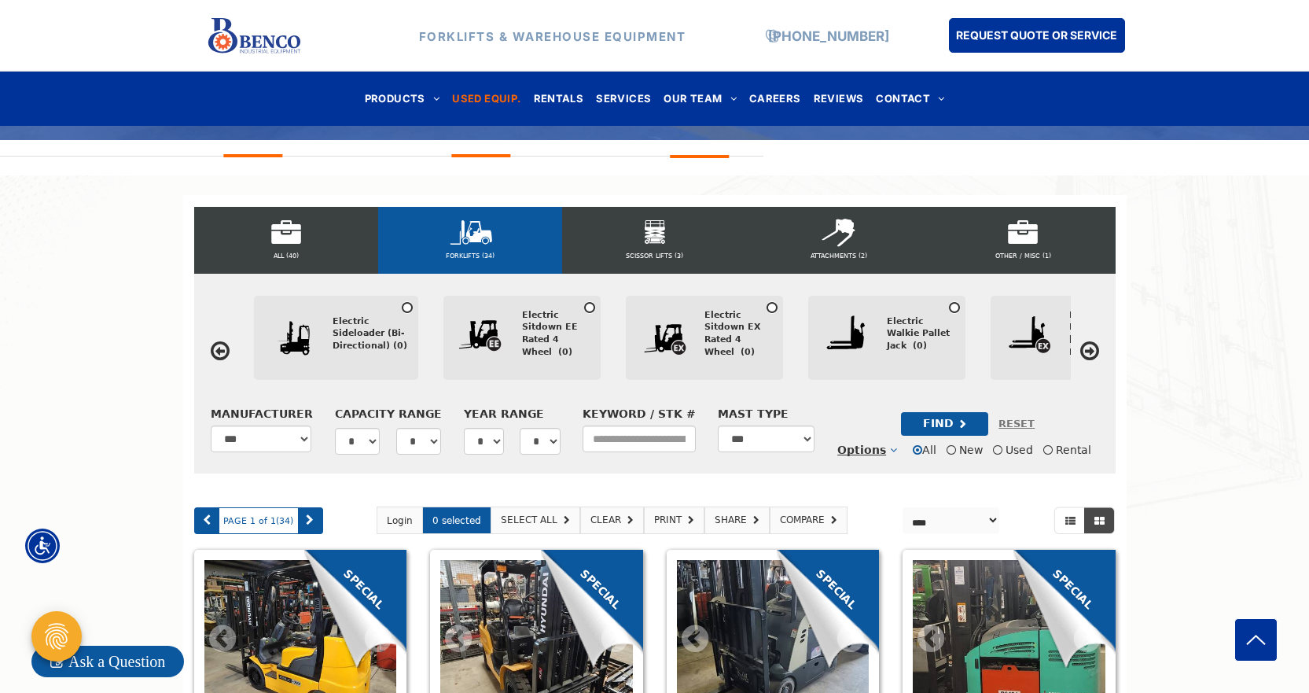
click at [1091, 351] on icon at bounding box center [1089, 351] width 19 height 22
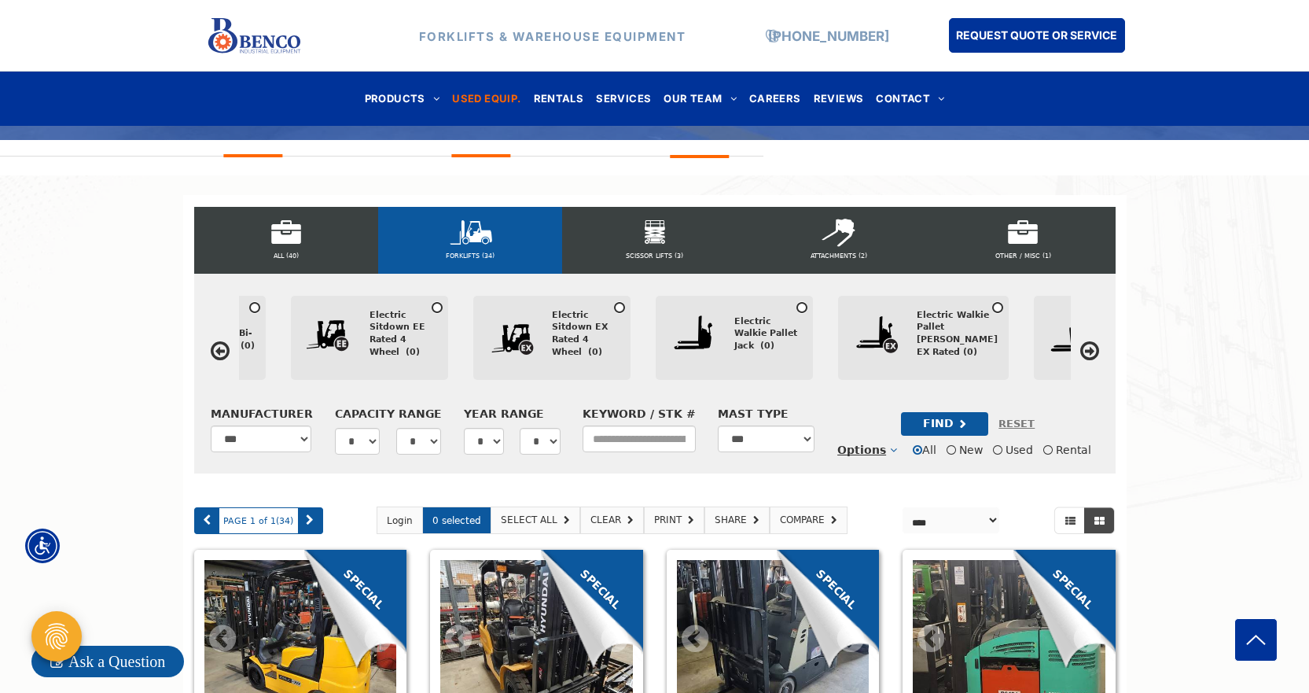
scroll to position [0, 2797]
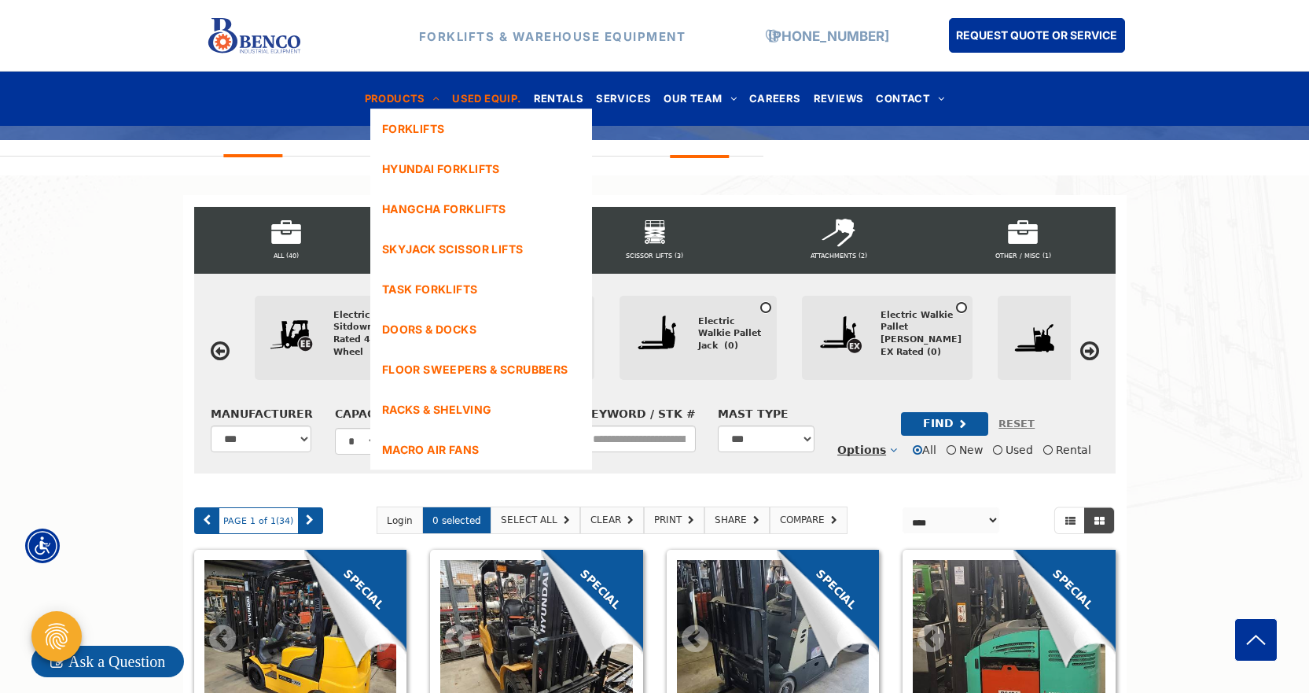
click at [406, 91] on span "PRODUCTS" at bounding box center [402, 98] width 75 height 21
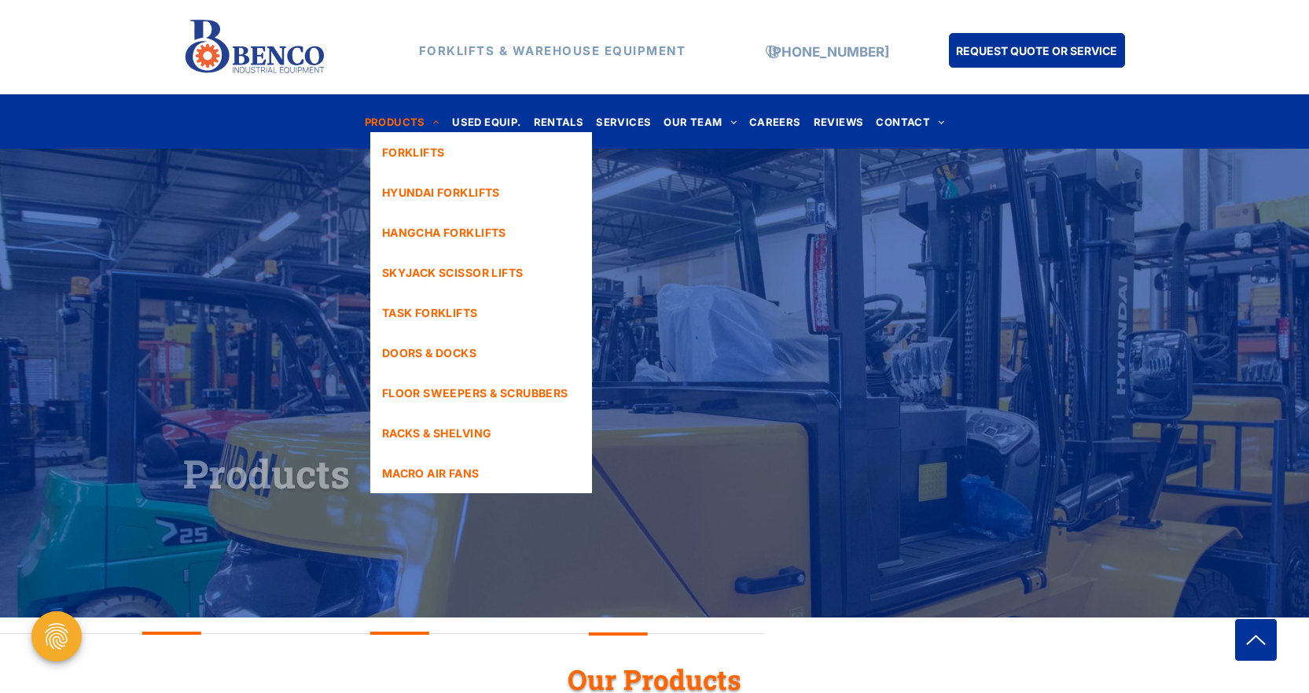
click at [428, 122] on span "PRODUCTS" at bounding box center [402, 121] width 75 height 21
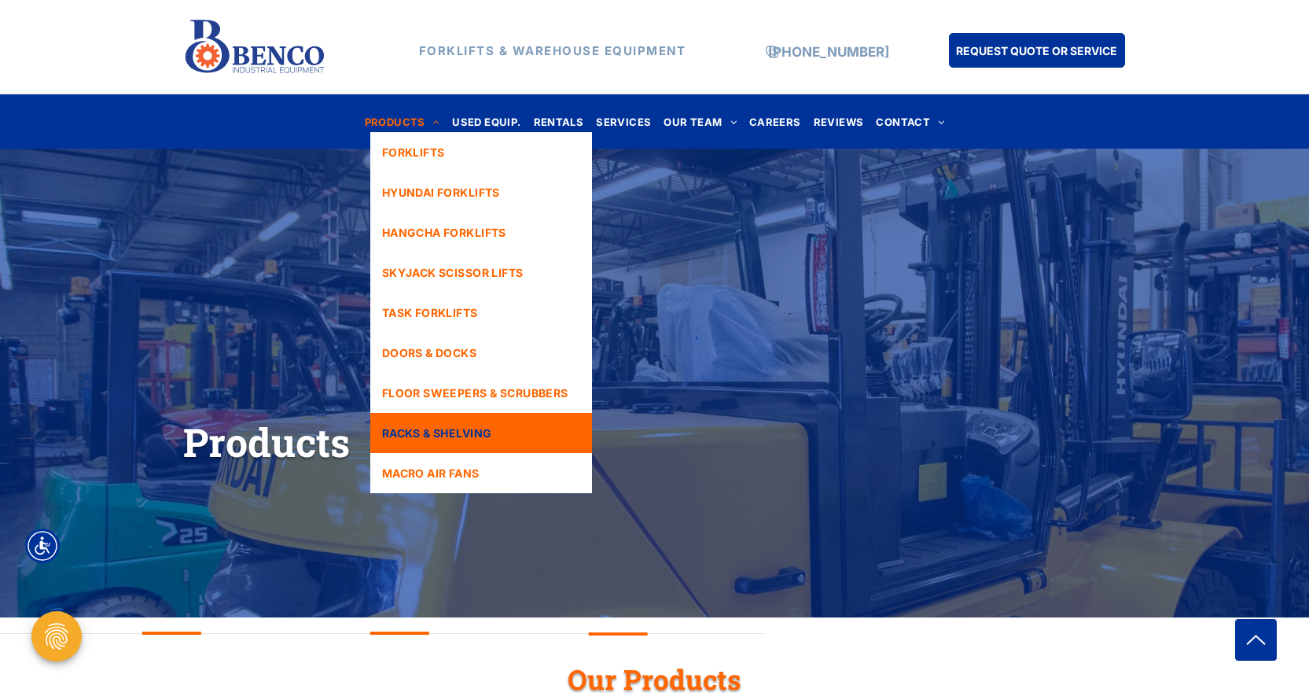
click at [449, 421] on link "RACKS & SHELVING" at bounding box center [481, 433] width 222 height 40
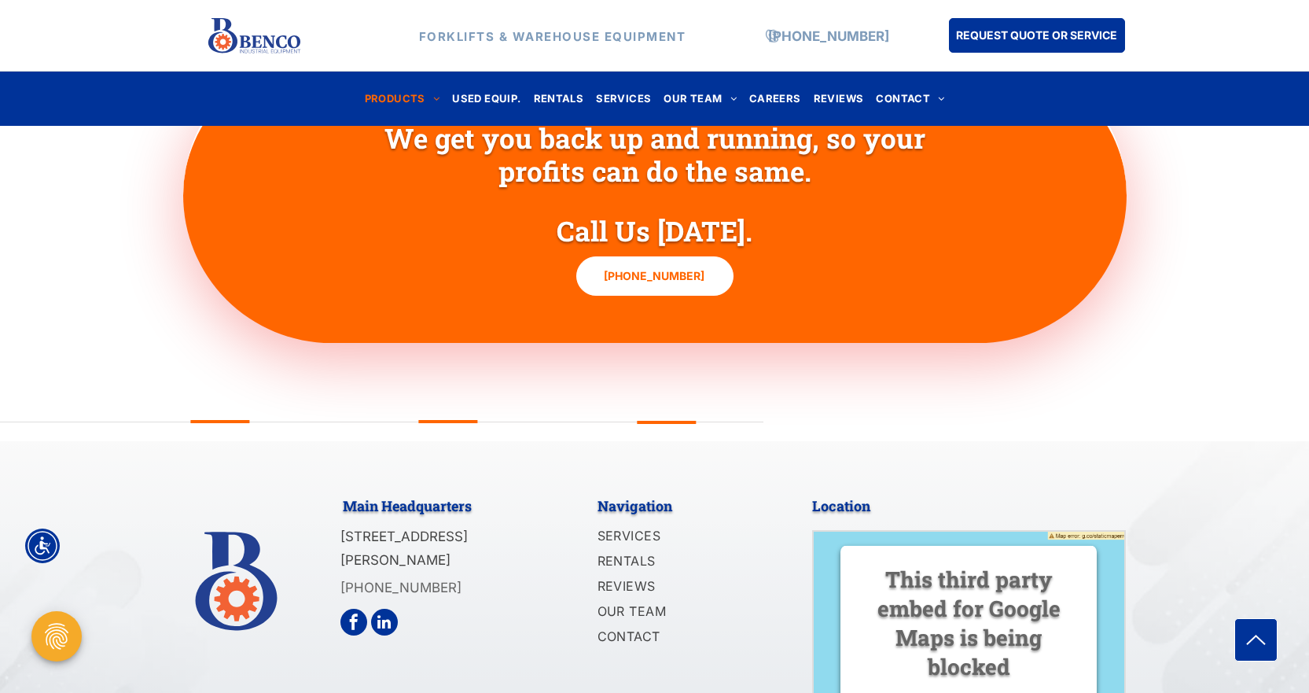
scroll to position [4680, 0]
